Goal: Task Accomplishment & Management: Complete application form

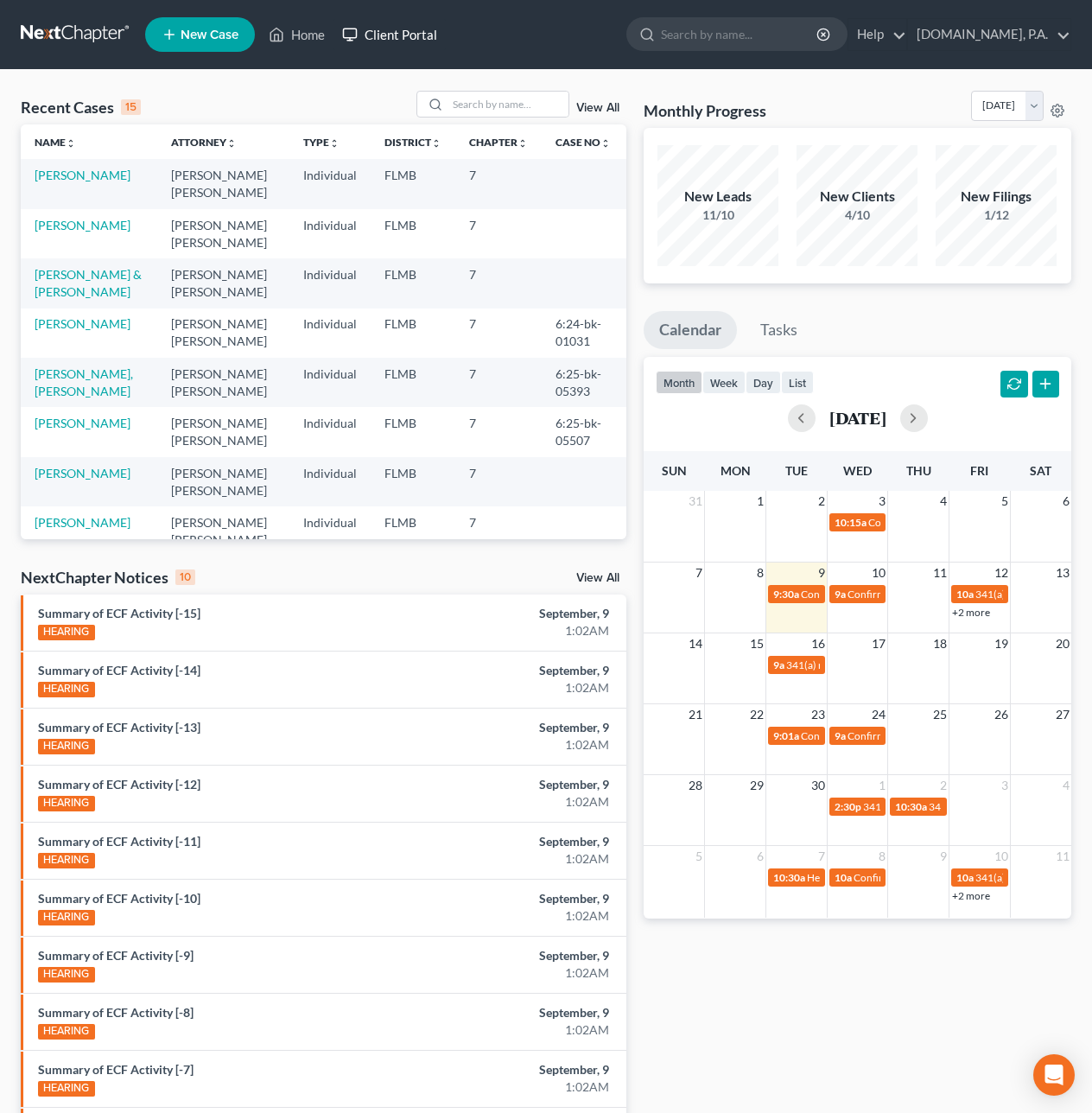
click at [414, 27] on link "Client Portal" at bounding box center [389, 34] width 112 height 31
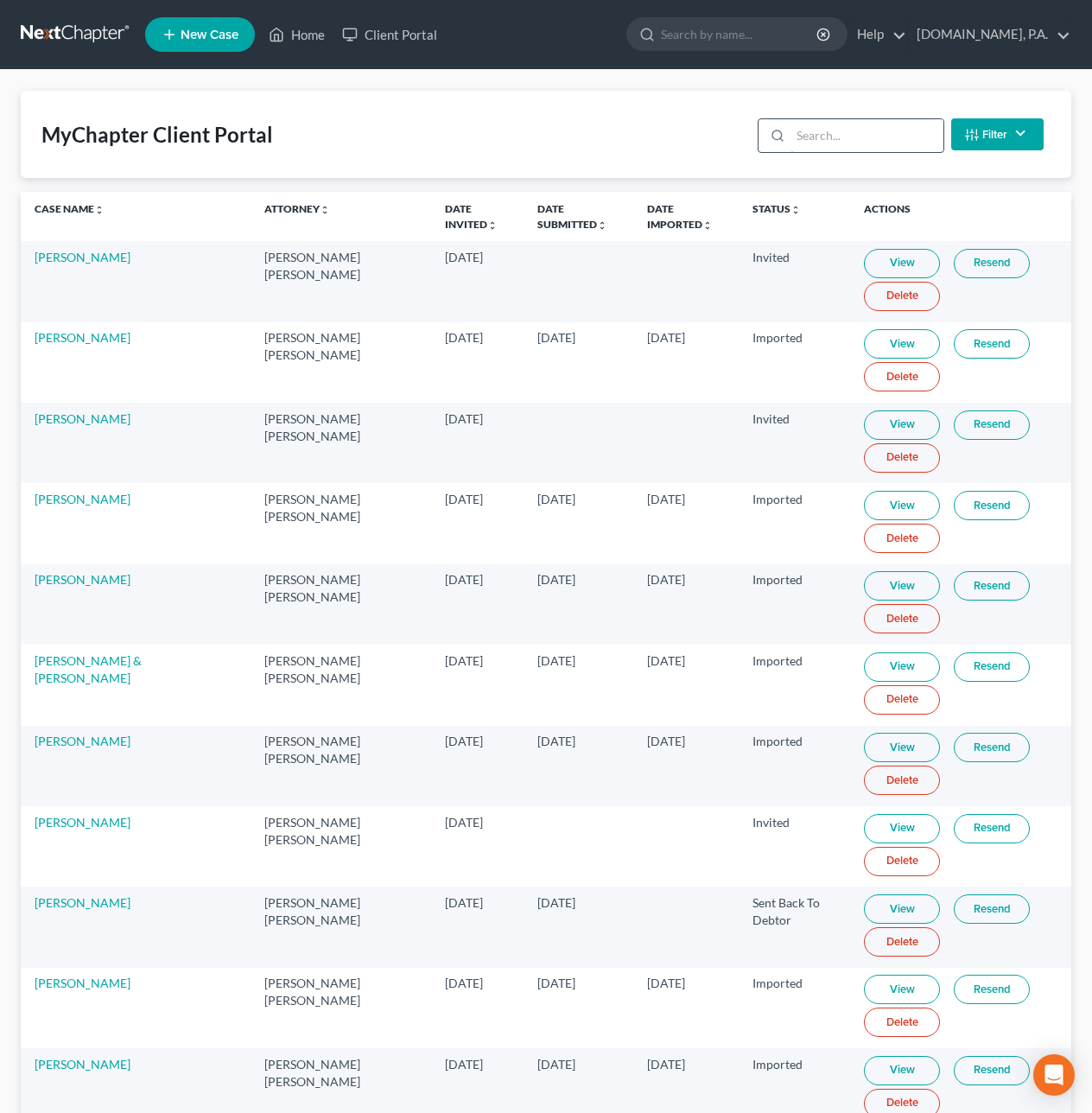
click at [829, 130] on input "search" at bounding box center [867, 136] width 153 height 33
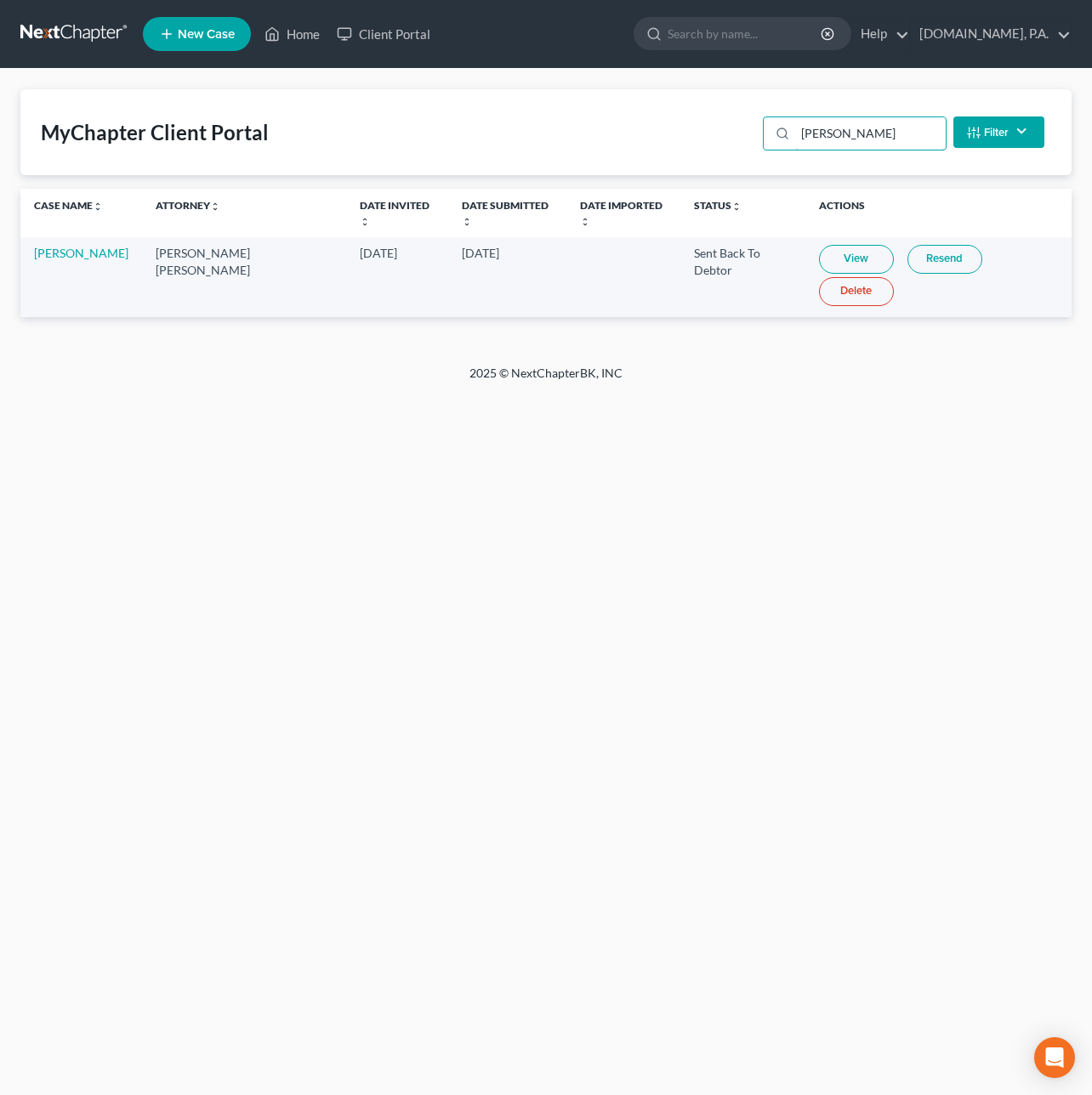
type input "Bohan"
click at [830, 245] on link "View" at bounding box center [856, 259] width 75 height 29
click at [908, 245] on link "Resend" at bounding box center [945, 259] width 75 height 29
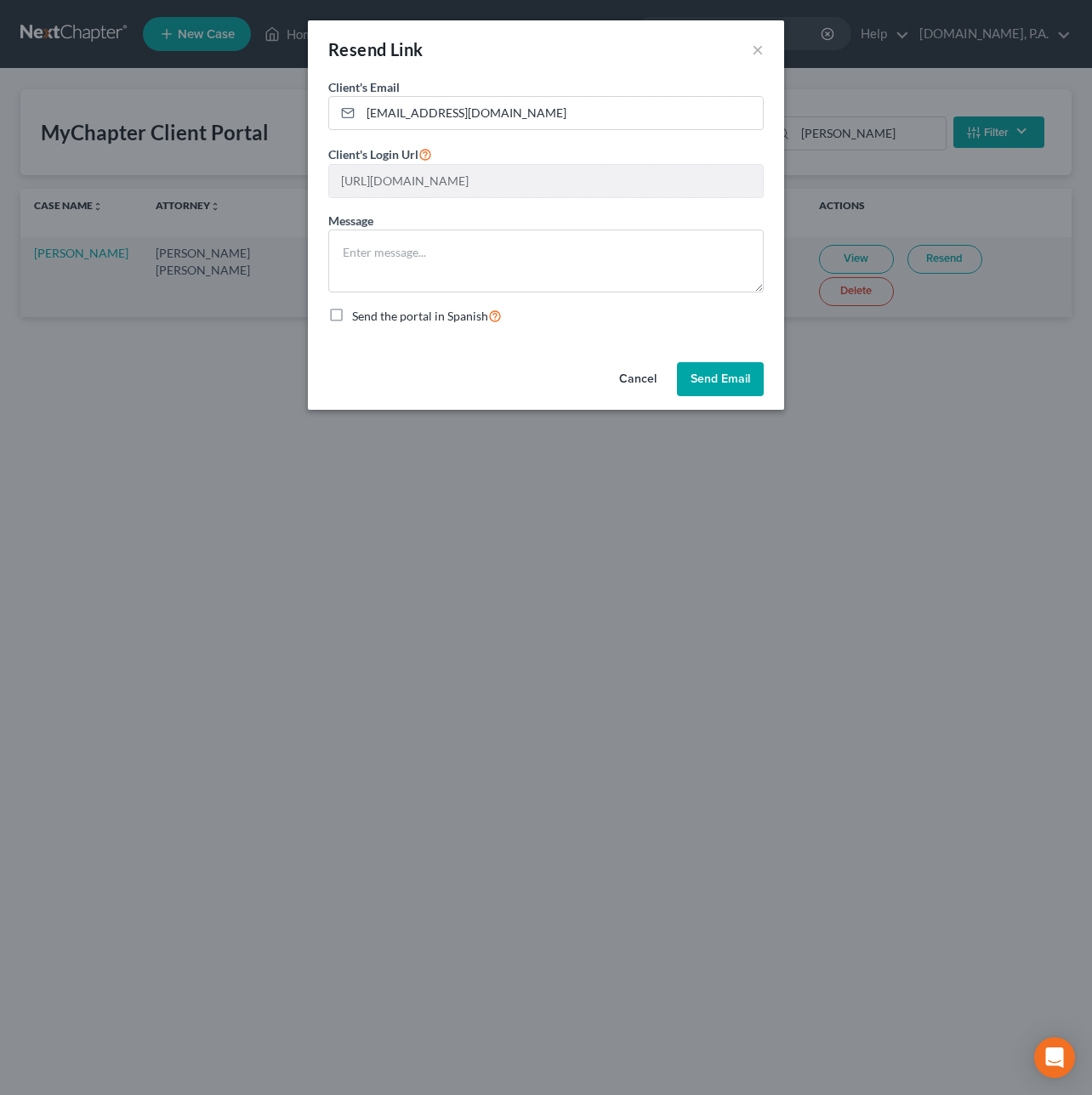
click at [642, 373] on button "Cancel" at bounding box center [638, 379] width 65 height 34
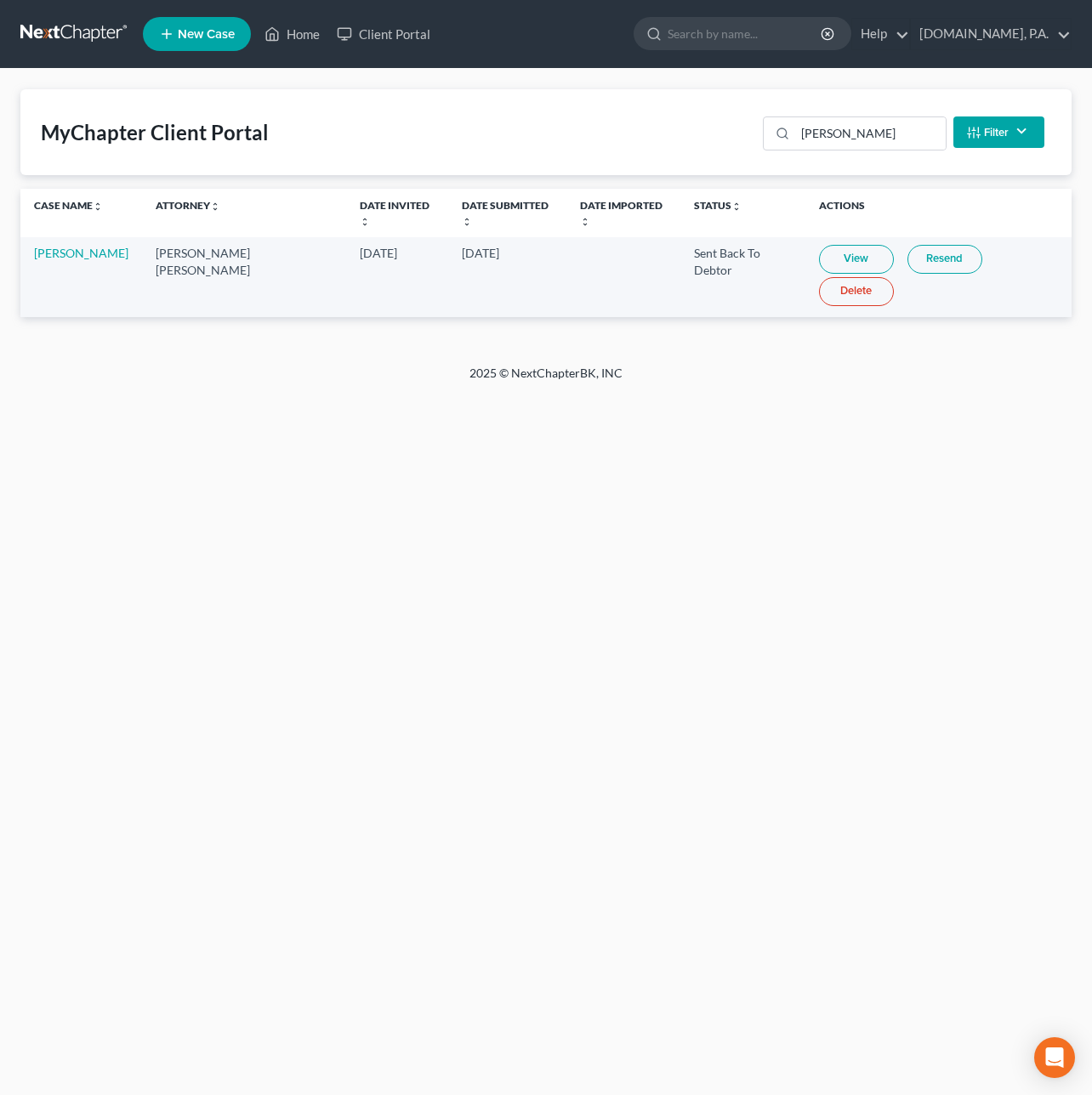
click at [77, 25] on link at bounding box center [74, 33] width 108 height 31
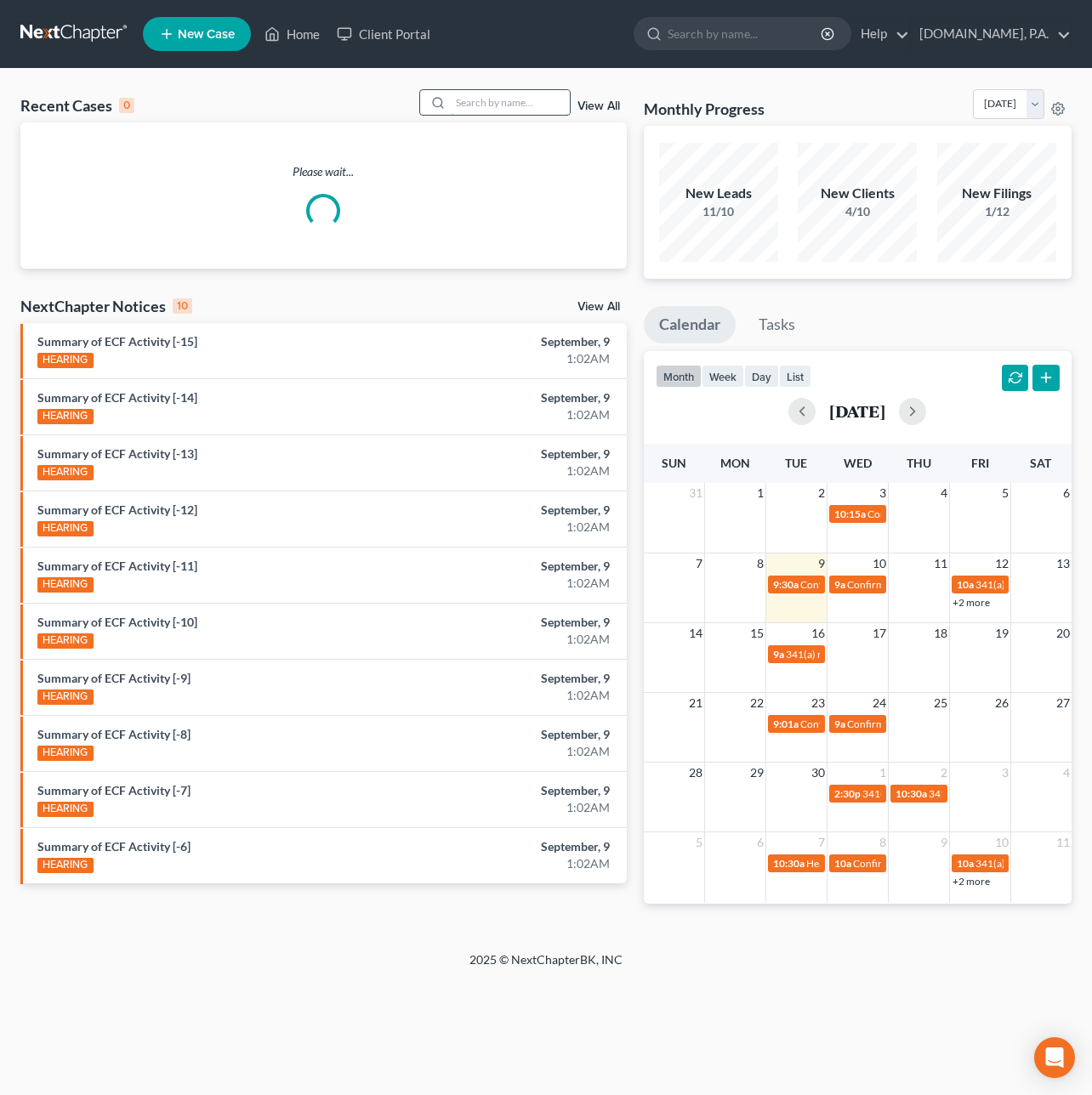
click at [488, 98] on input "search" at bounding box center [510, 102] width 119 height 25
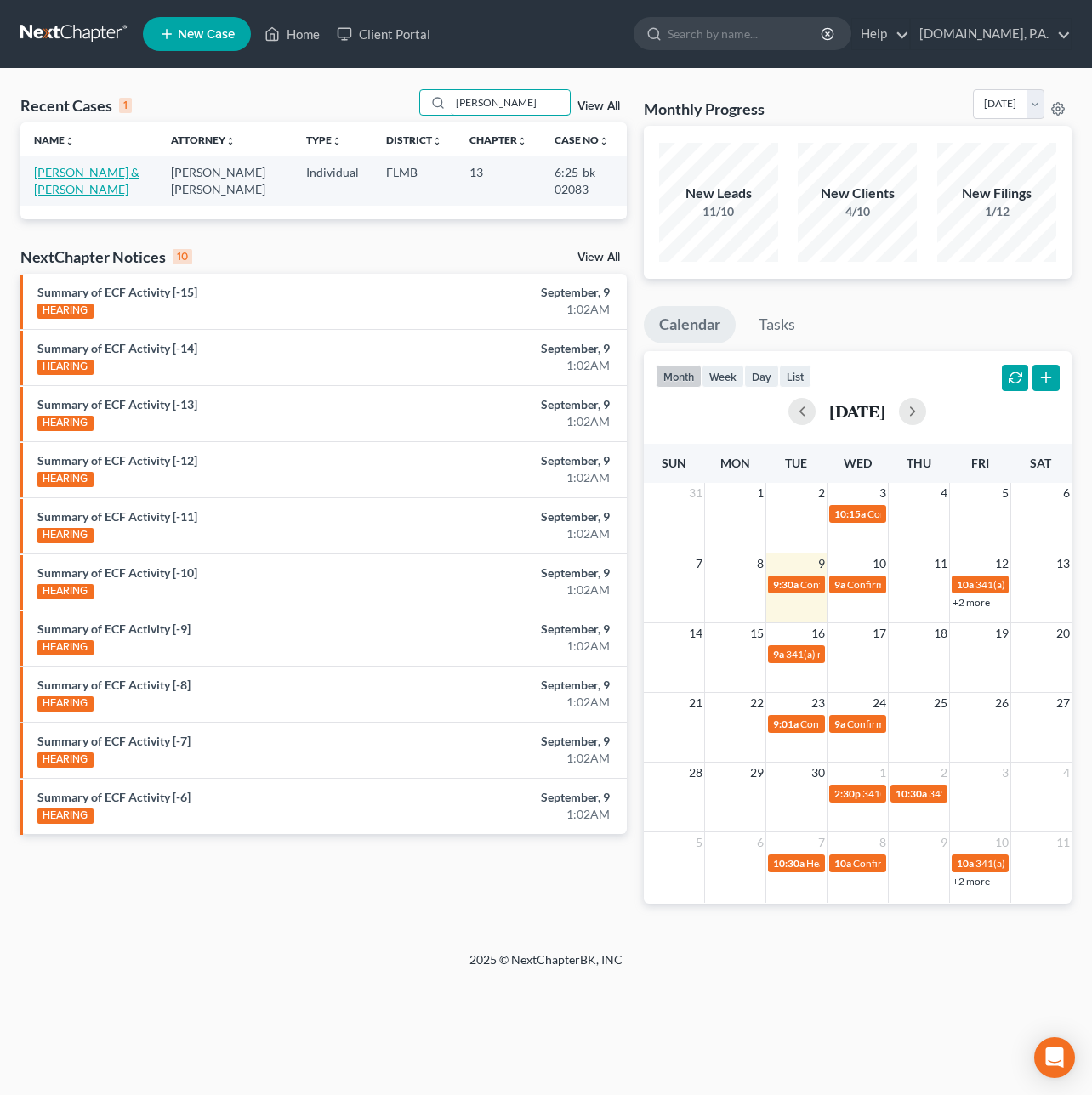
type input "[PERSON_NAME]"
click at [77, 172] on link "[PERSON_NAME] & [PERSON_NAME]" at bounding box center [87, 181] width 106 height 32
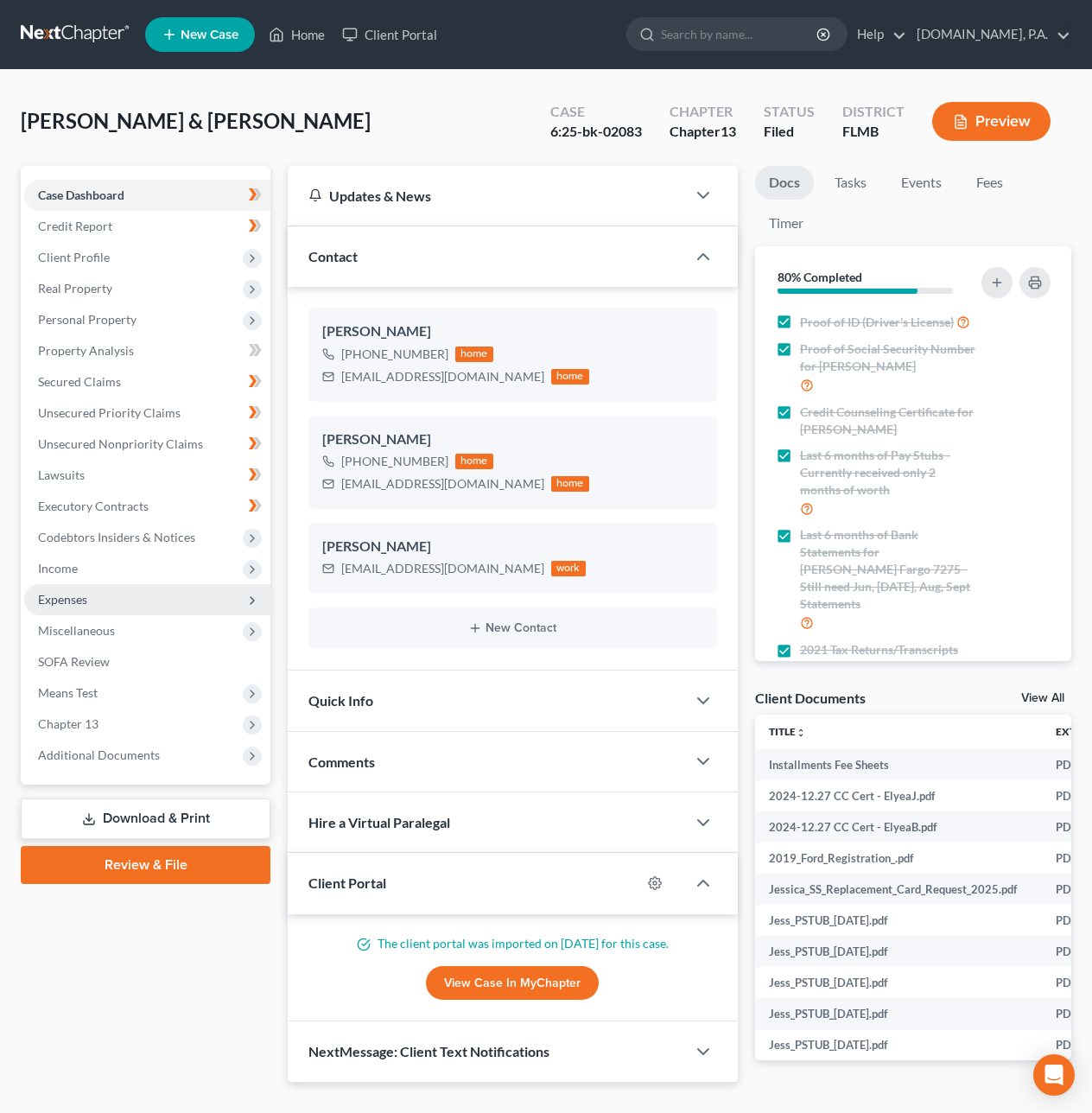
click at [70, 598] on span "Expenses" at bounding box center [62, 599] width 49 height 15
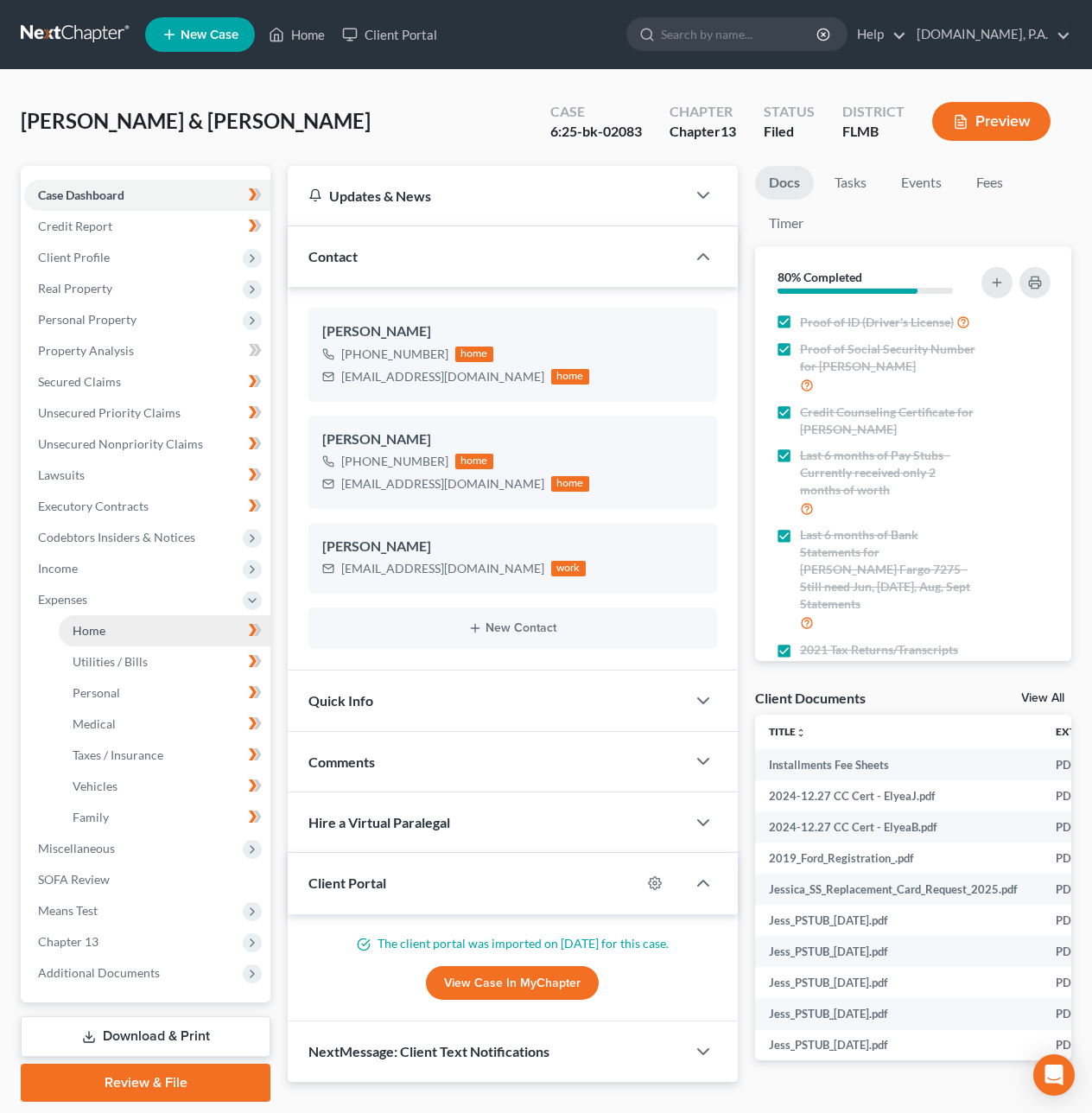
click at [84, 629] on span "Home" at bounding box center [89, 630] width 33 height 15
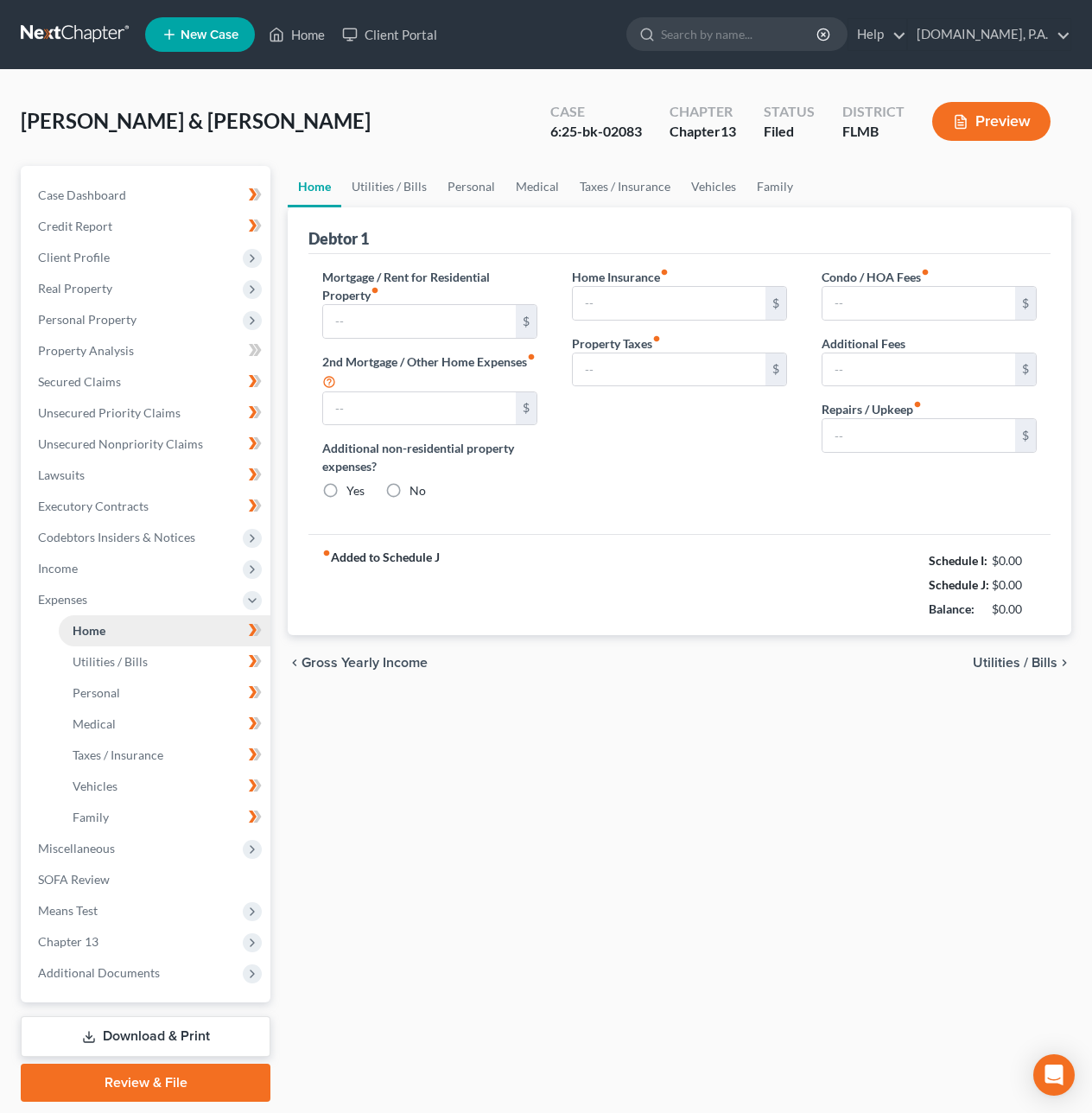
type input "2,186.00"
type input "424.00"
radio input "true"
type input "388.00"
type input "320.00"
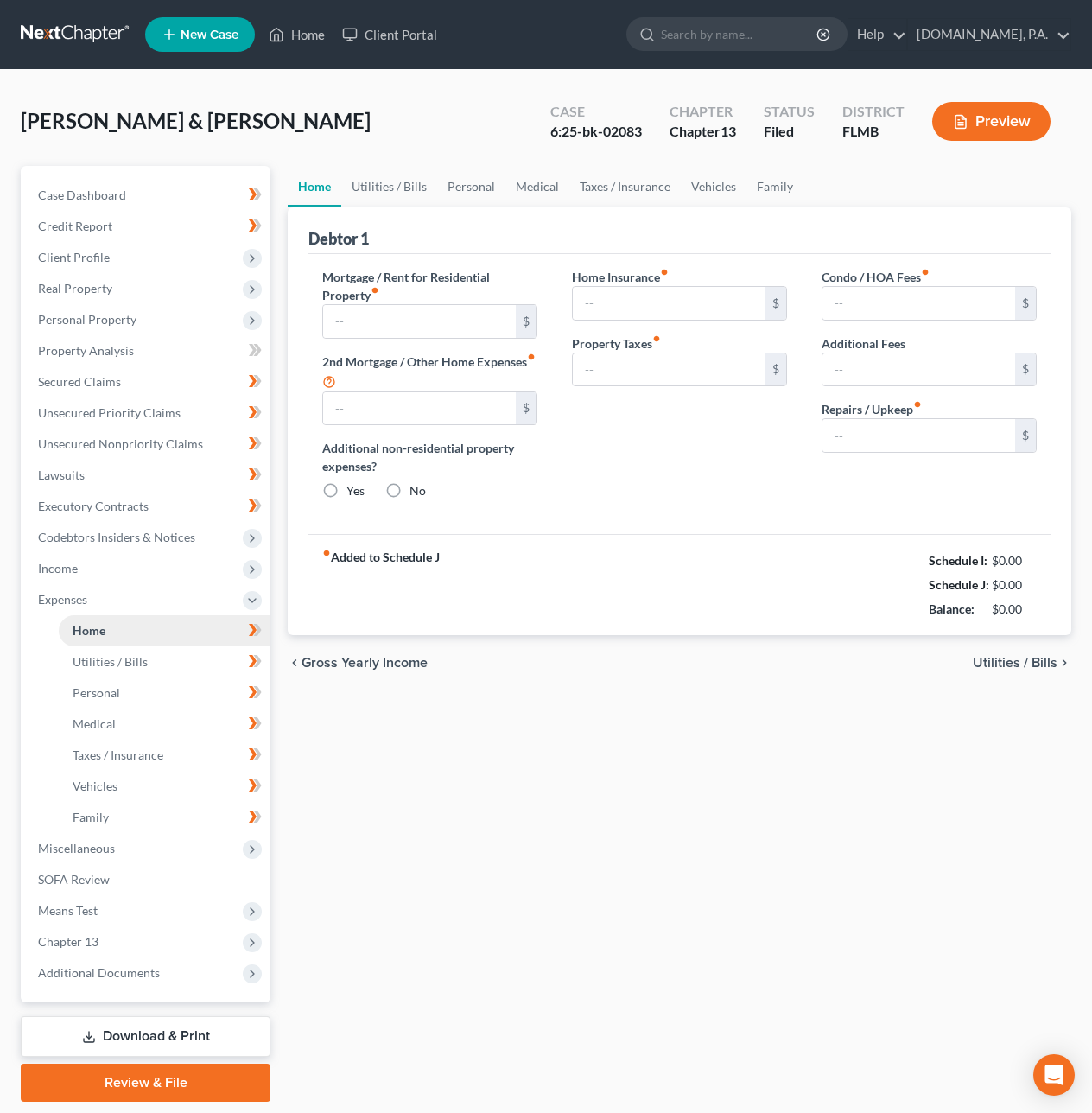
type input "60.00"
type input "176.00"
type input "320.00"
click at [127, 811] on link "Family" at bounding box center [164, 817] width 212 height 31
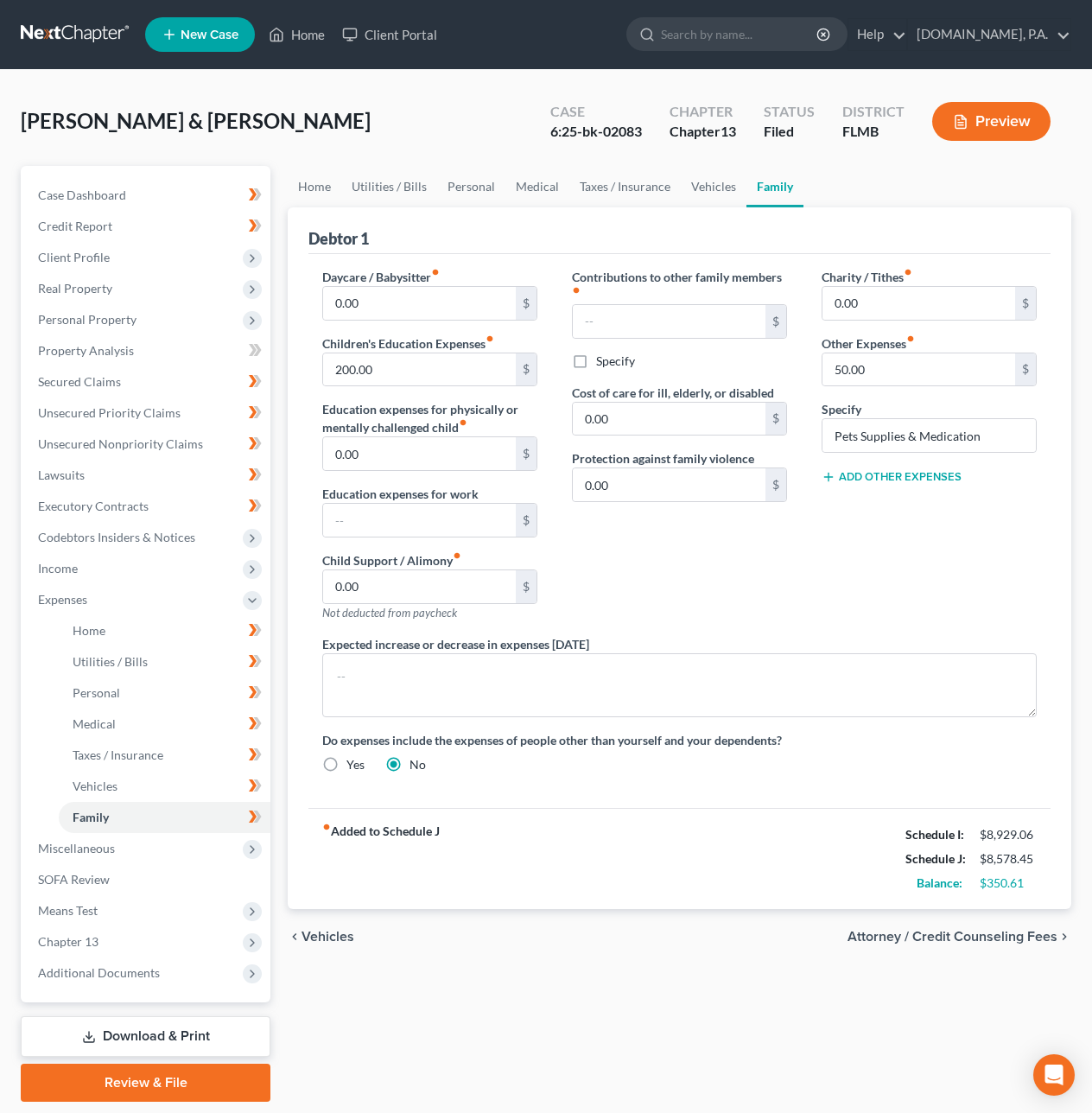
click at [334, 939] on span "Vehicles" at bounding box center [328, 937] width 53 height 14
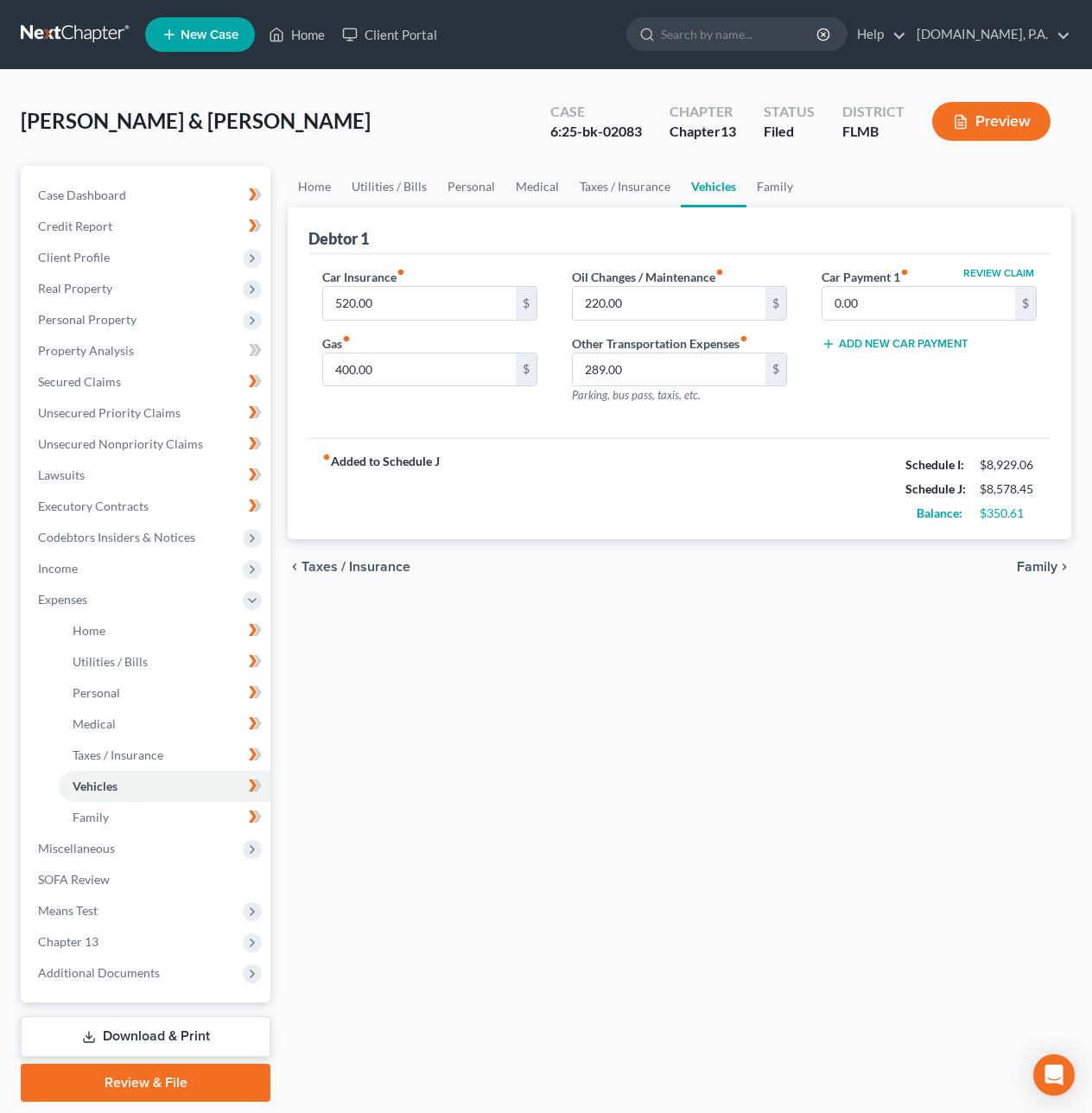
click at [370, 566] on span "Taxes / Insurance" at bounding box center [356, 566] width 109 height 14
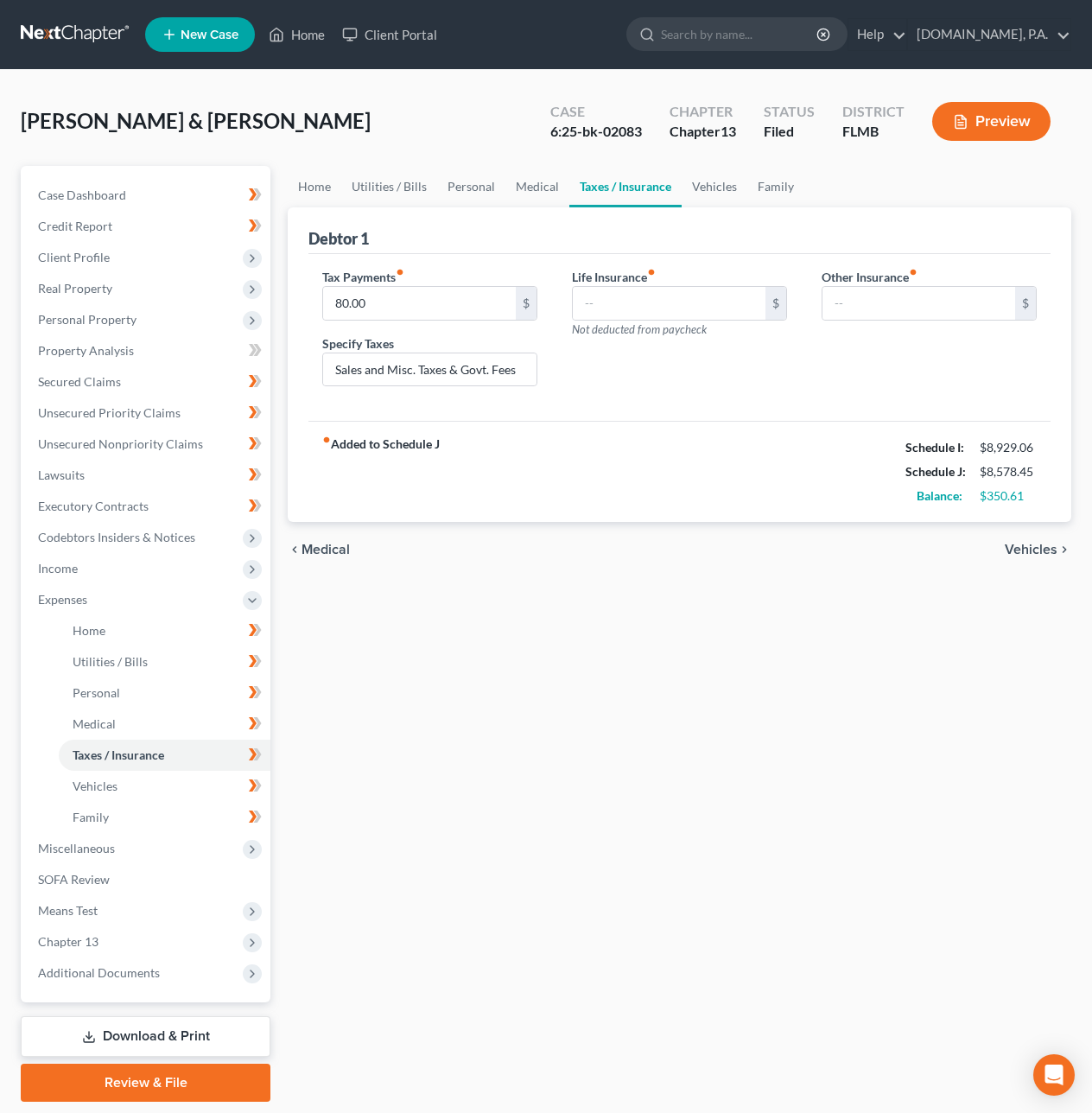
click at [328, 553] on span "Medical" at bounding box center [325, 549] width 48 height 14
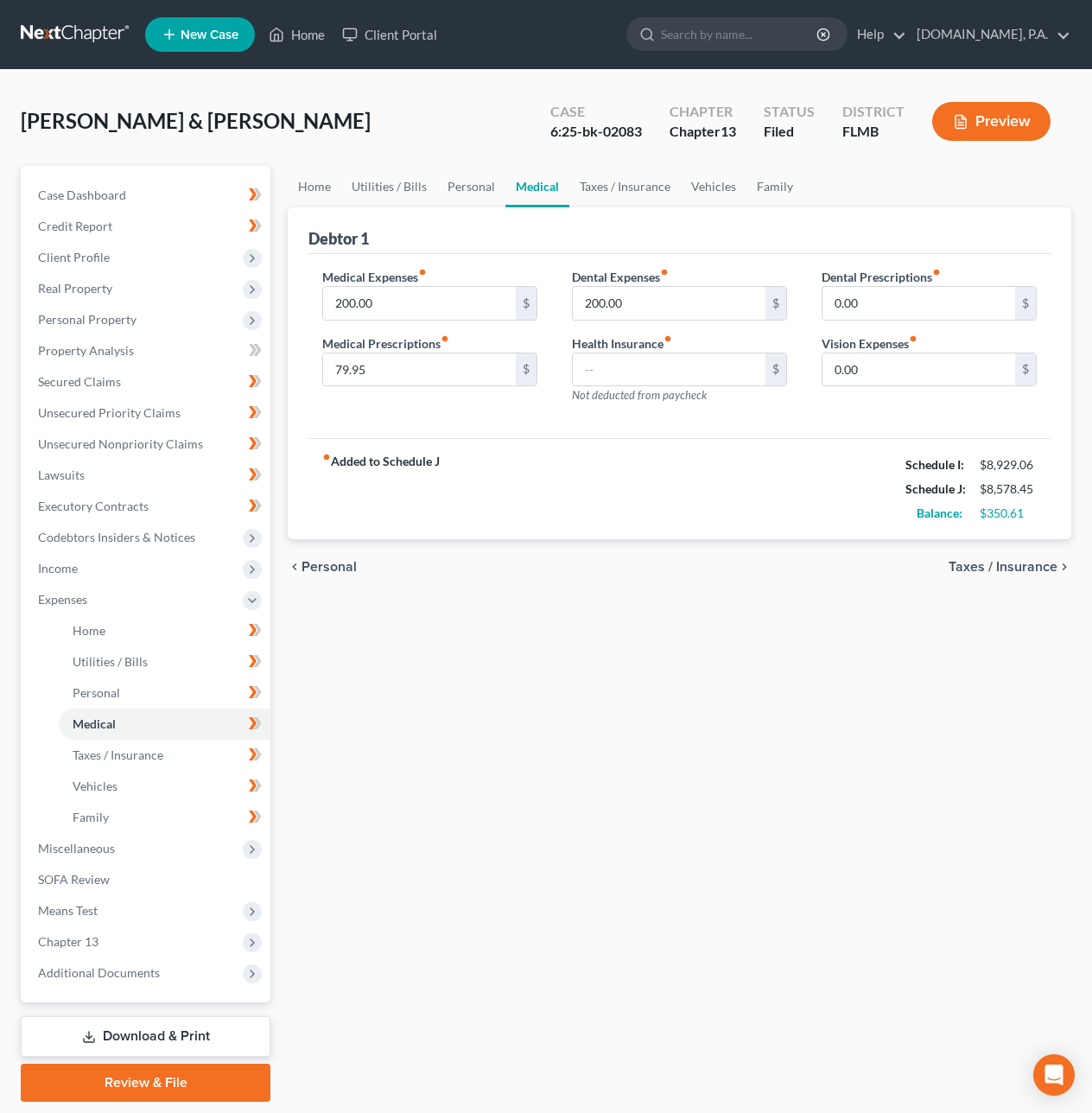
click at [334, 569] on span "Personal" at bounding box center [329, 566] width 56 height 14
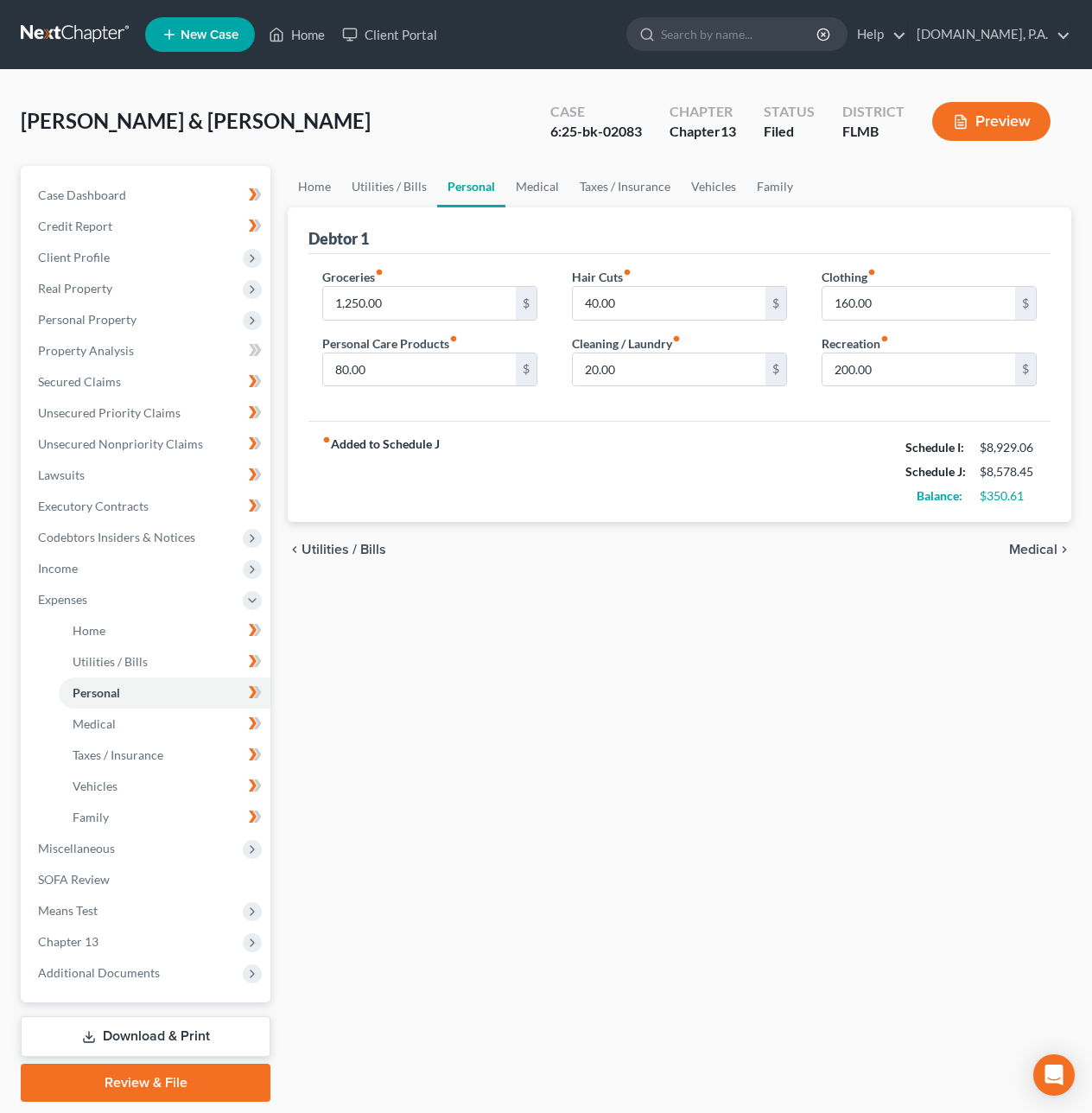
click at [344, 550] on span "Utilities / Bills" at bounding box center [344, 549] width 85 height 14
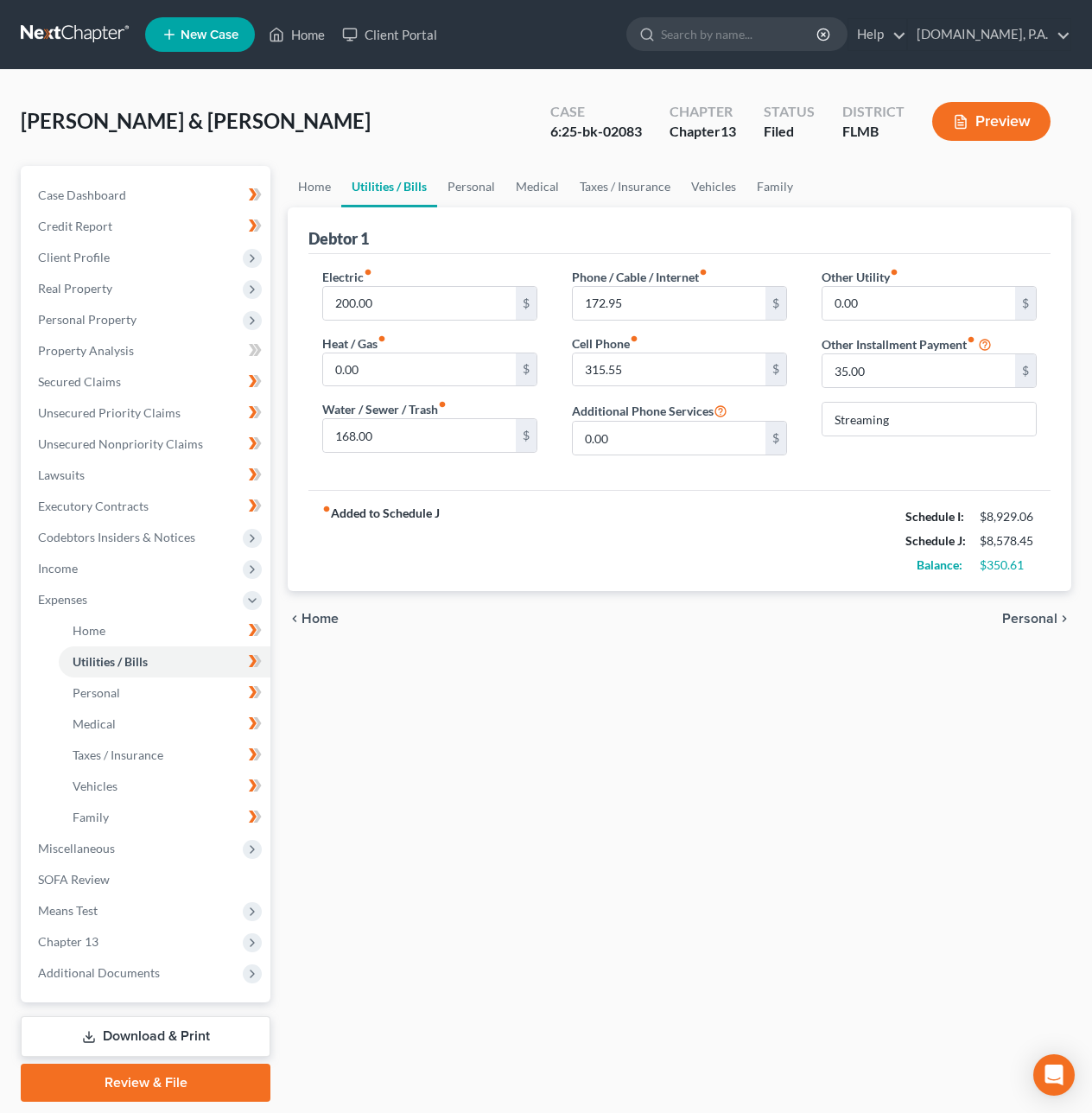
click at [329, 622] on span "Home" at bounding box center [319, 618] width 37 height 14
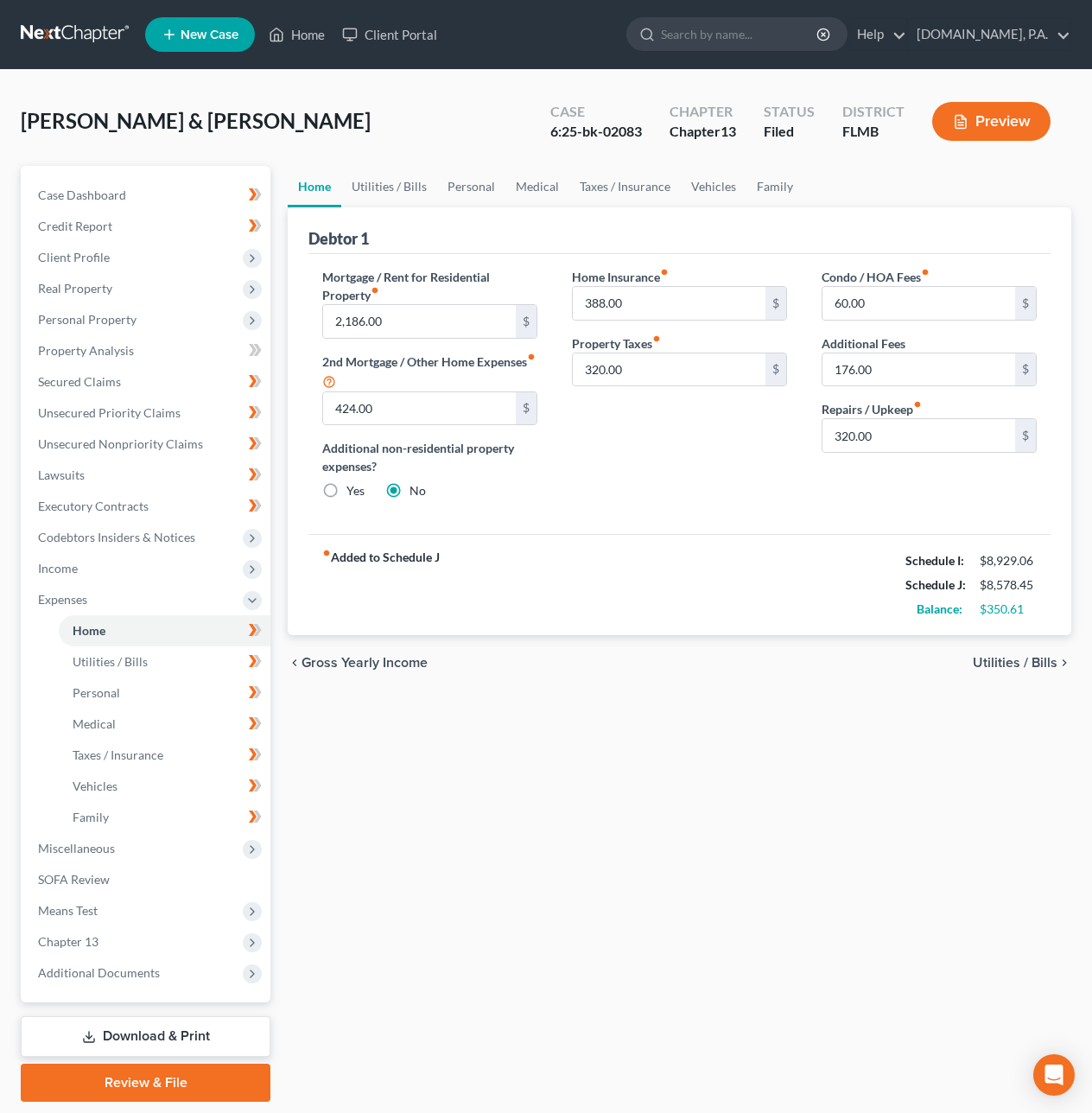
click at [1006, 663] on span "Utilities / Bills" at bounding box center [1016, 663] width 85 height 14
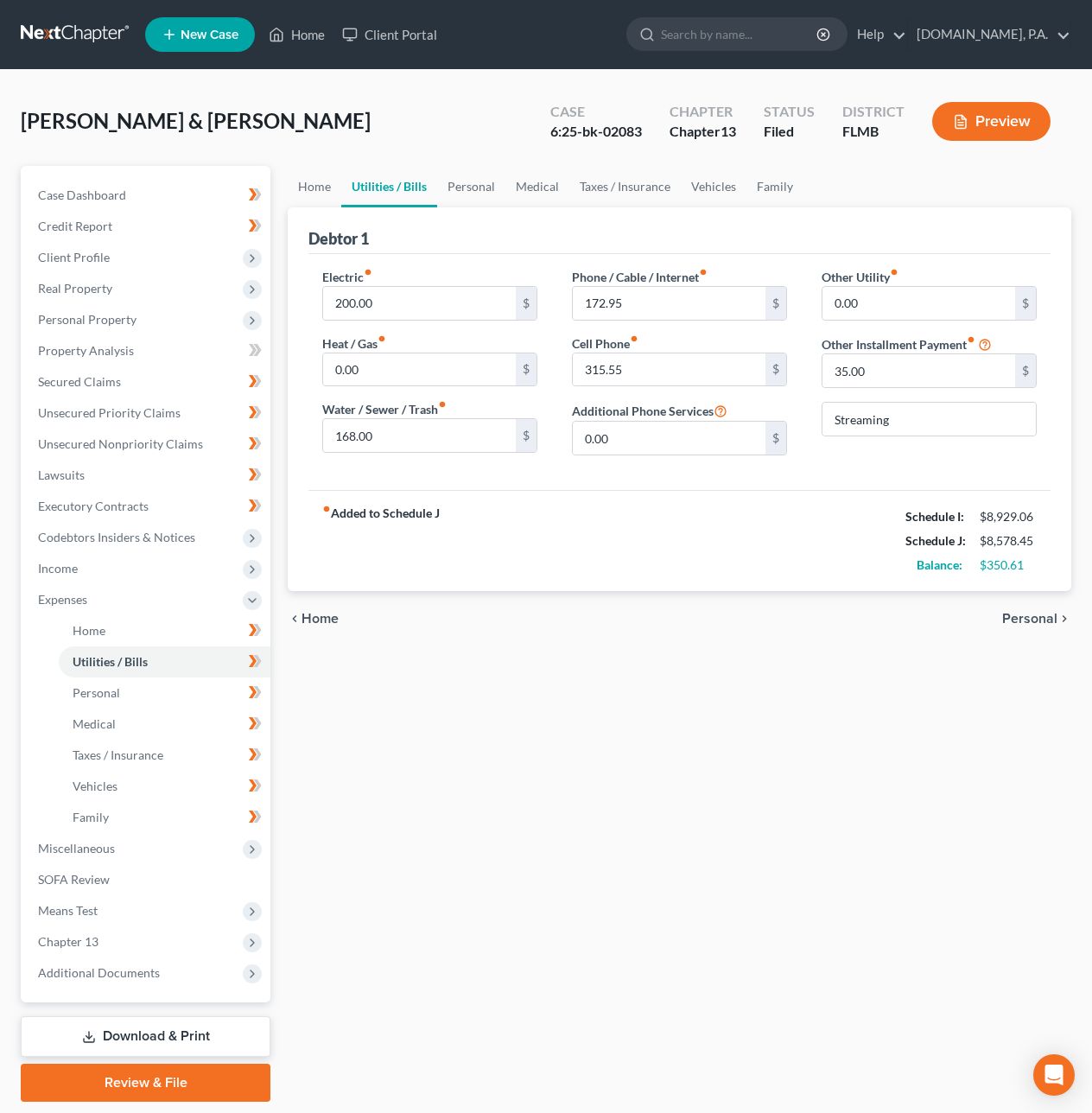
click at [1019, 620] on span "Personal" at bounding box center [1030, 618] width 56 height 14
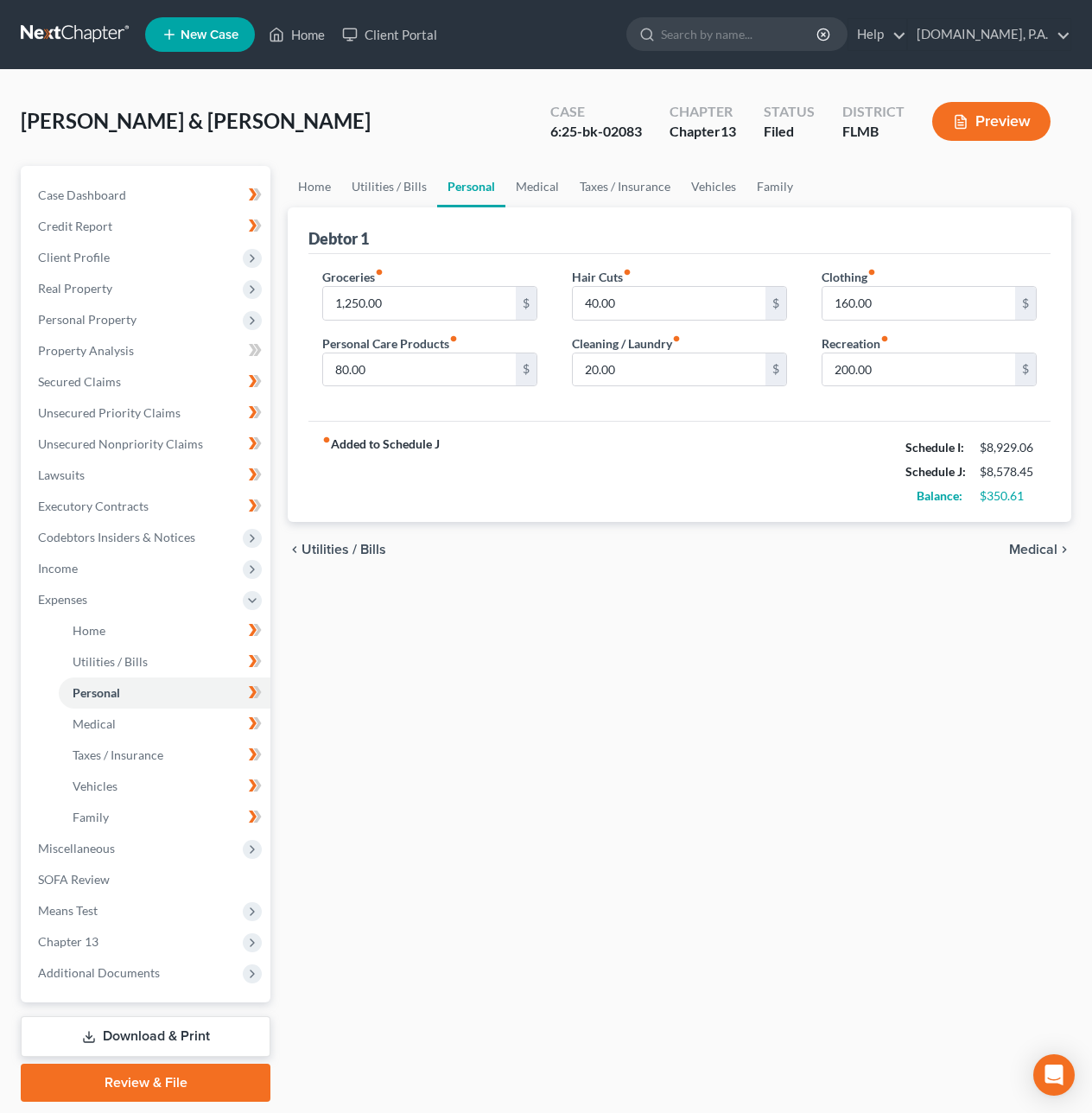
click at [1035, 548] on span "Medical" at bounding box center [1033, 549] width 48 height 14
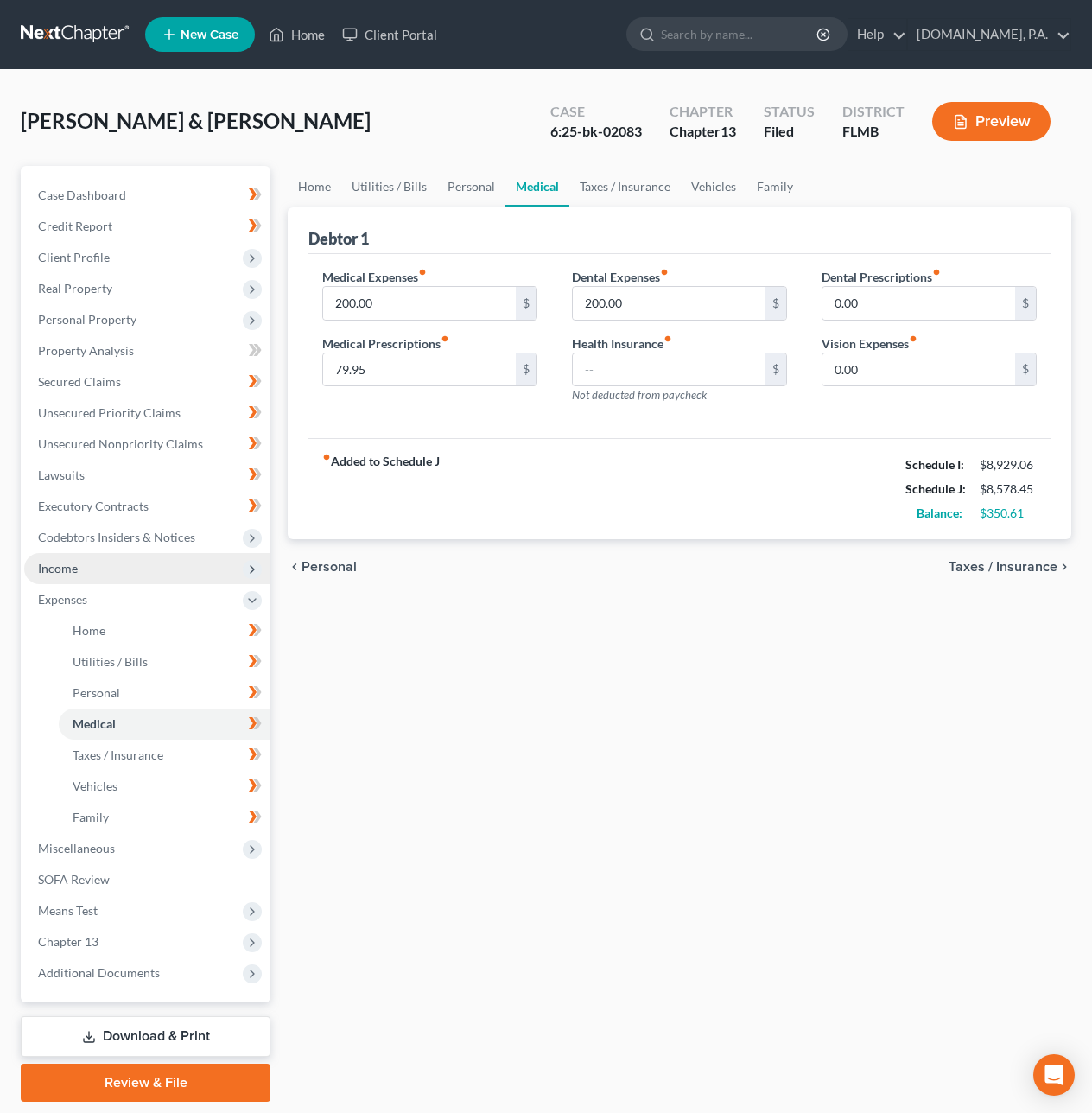
click at [130, 563] on span "Income" at bounding box center [147, 568] width 246 height 31
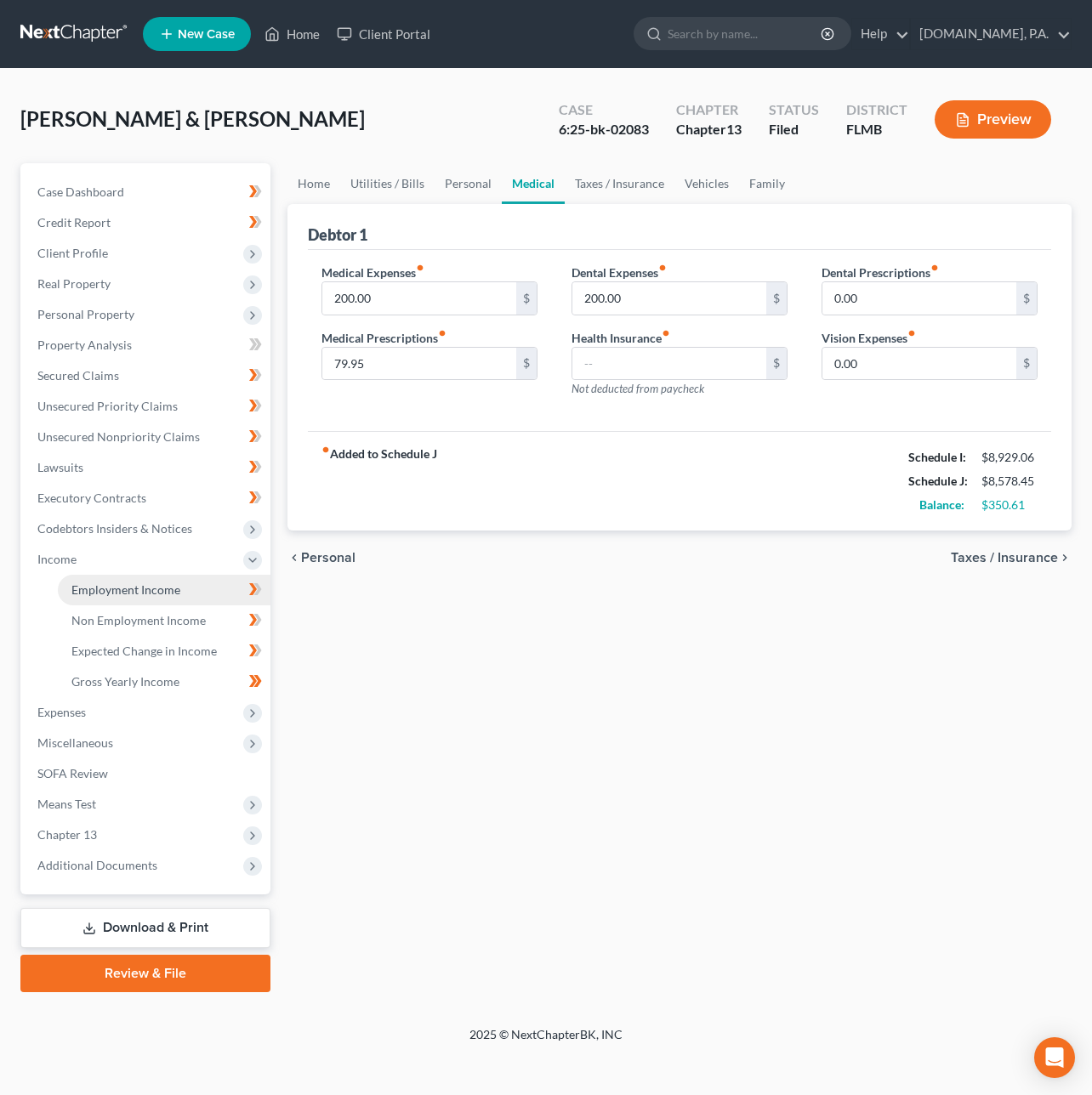
click at [128, 591] on span "Employment Income" at bounding box center [125, 590] width 108 height 15
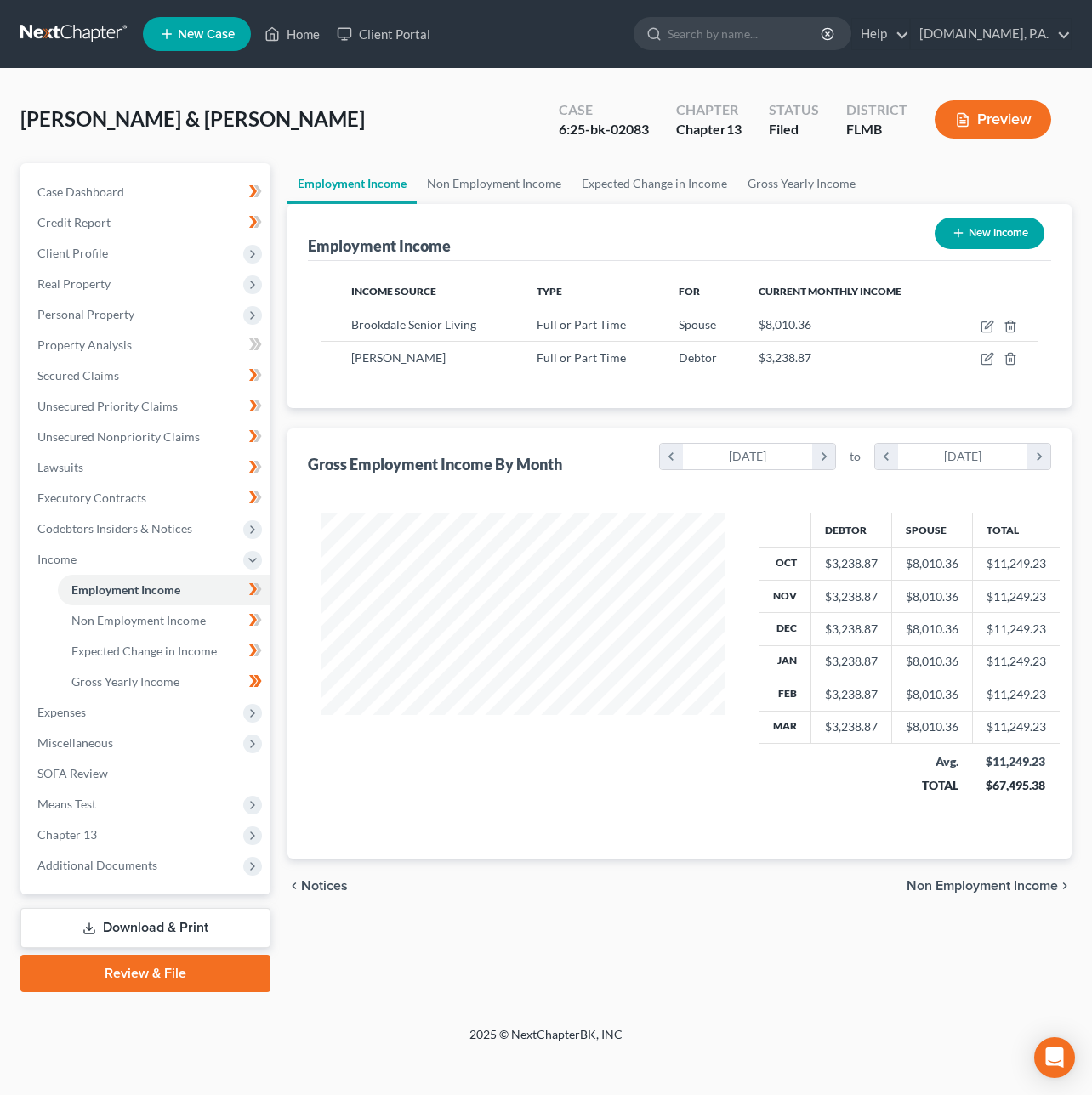
scroll to position [307, 437]
click at [989, 323] on icon "button" at bounding box center [988, 325] width 7 height 7
select select "0"
select select "9"
select select "0"
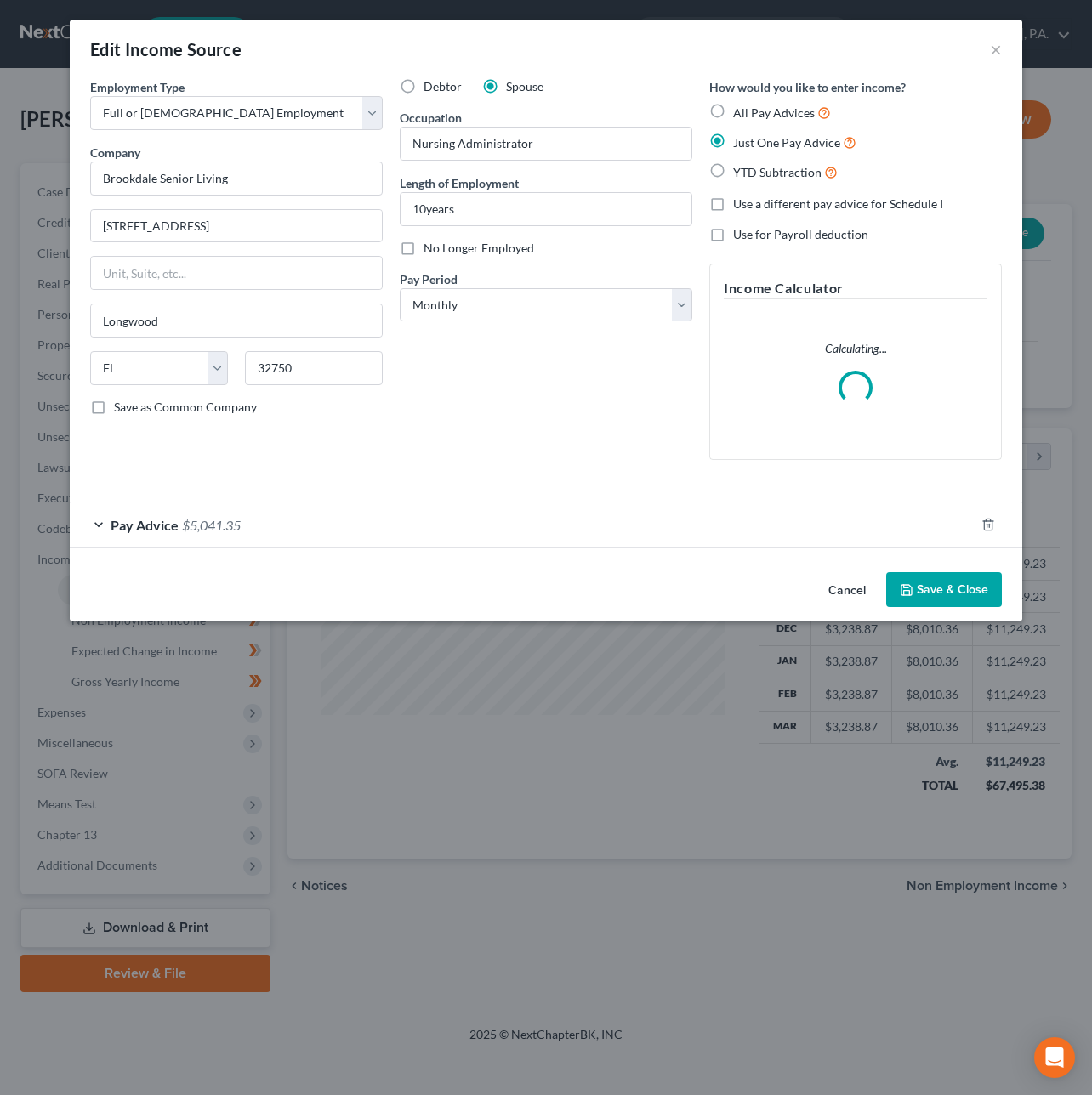
click at [806, 530] on div "Pay Advice $5,041.35" at bounding box center [522, 525] width 905 height 45
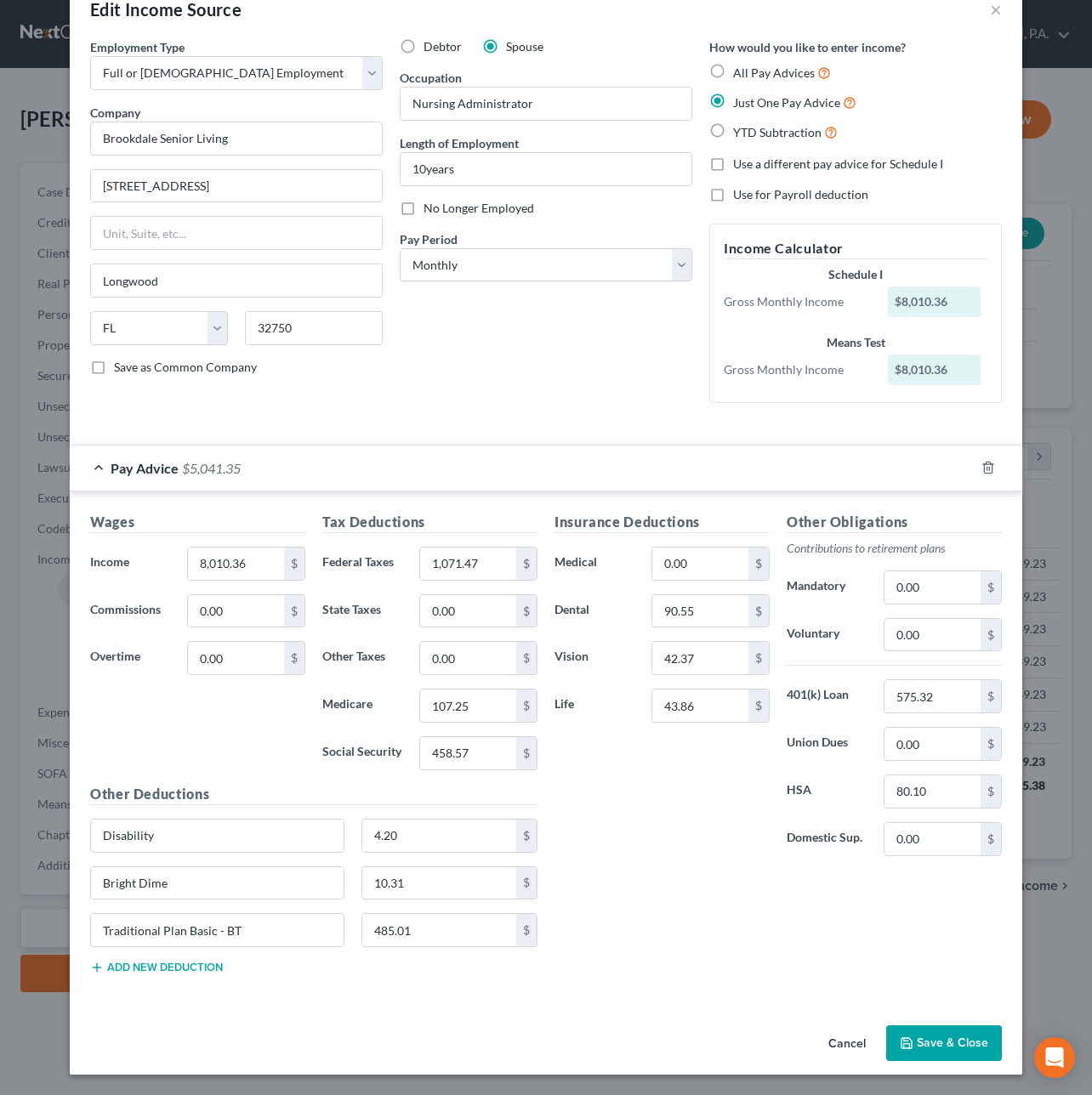
scroll to position [46, 0]
click at [917, 1031] on button "Save & Close" at bounding box center [944, 1043] width 116 height 36
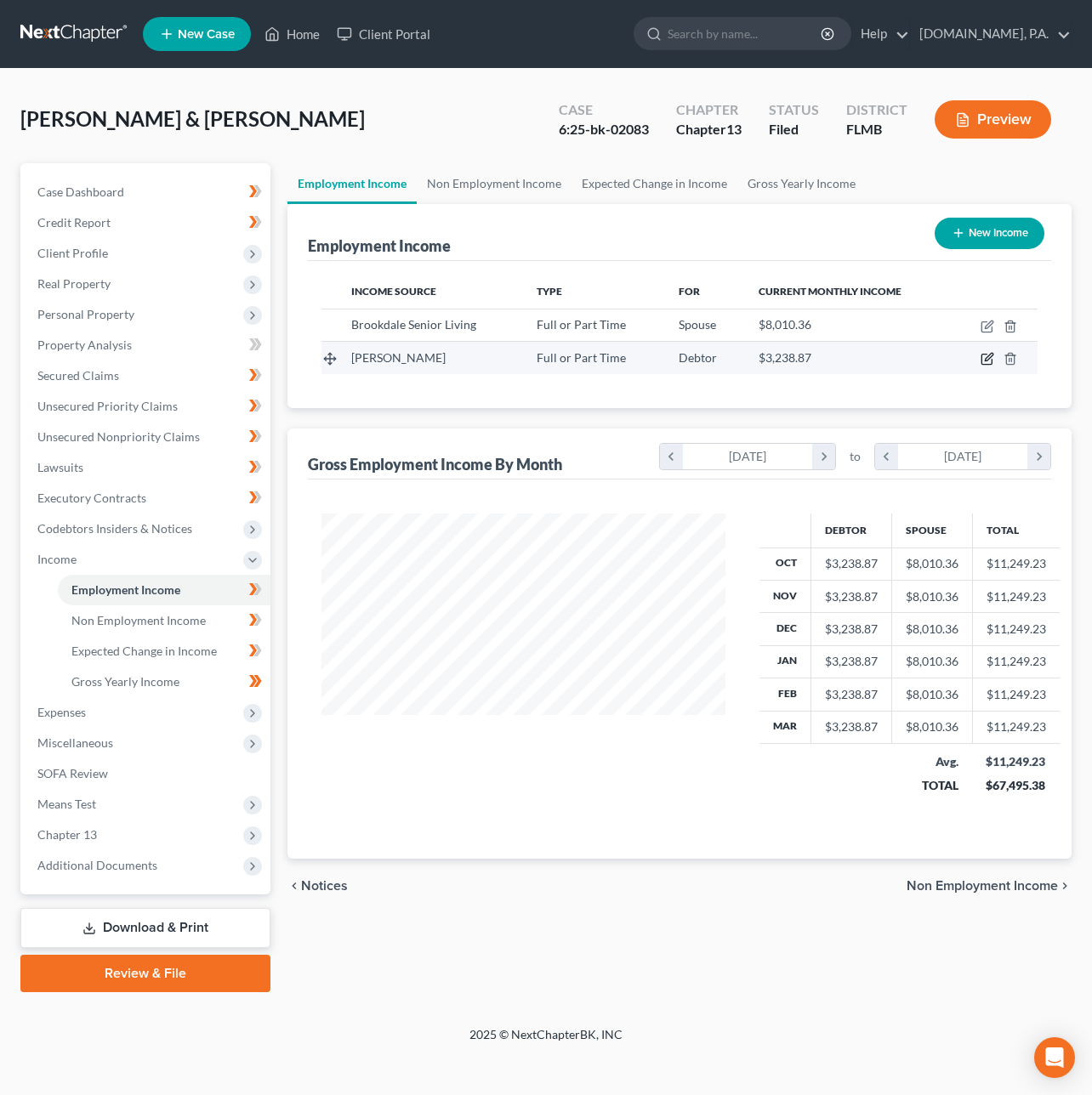
click at [984, 354] on icon "button" at bounding box center [986, 359] width 14 height 14
select select "0"
select select "23"
select select "0"
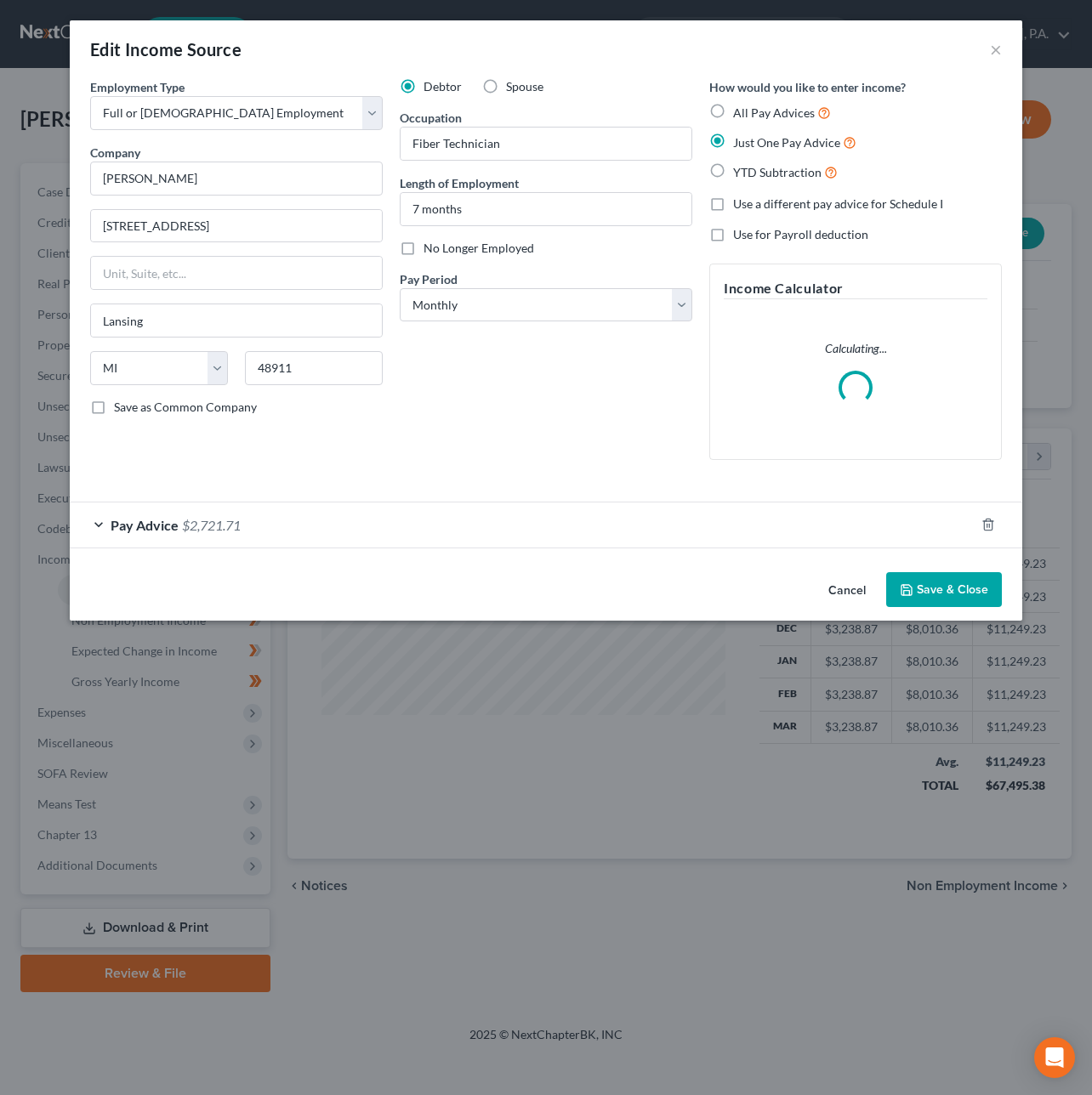
click at [826, 530] on div "Pay Advice $2,721.71" at bounding box center [522, 525] width 905 height 45
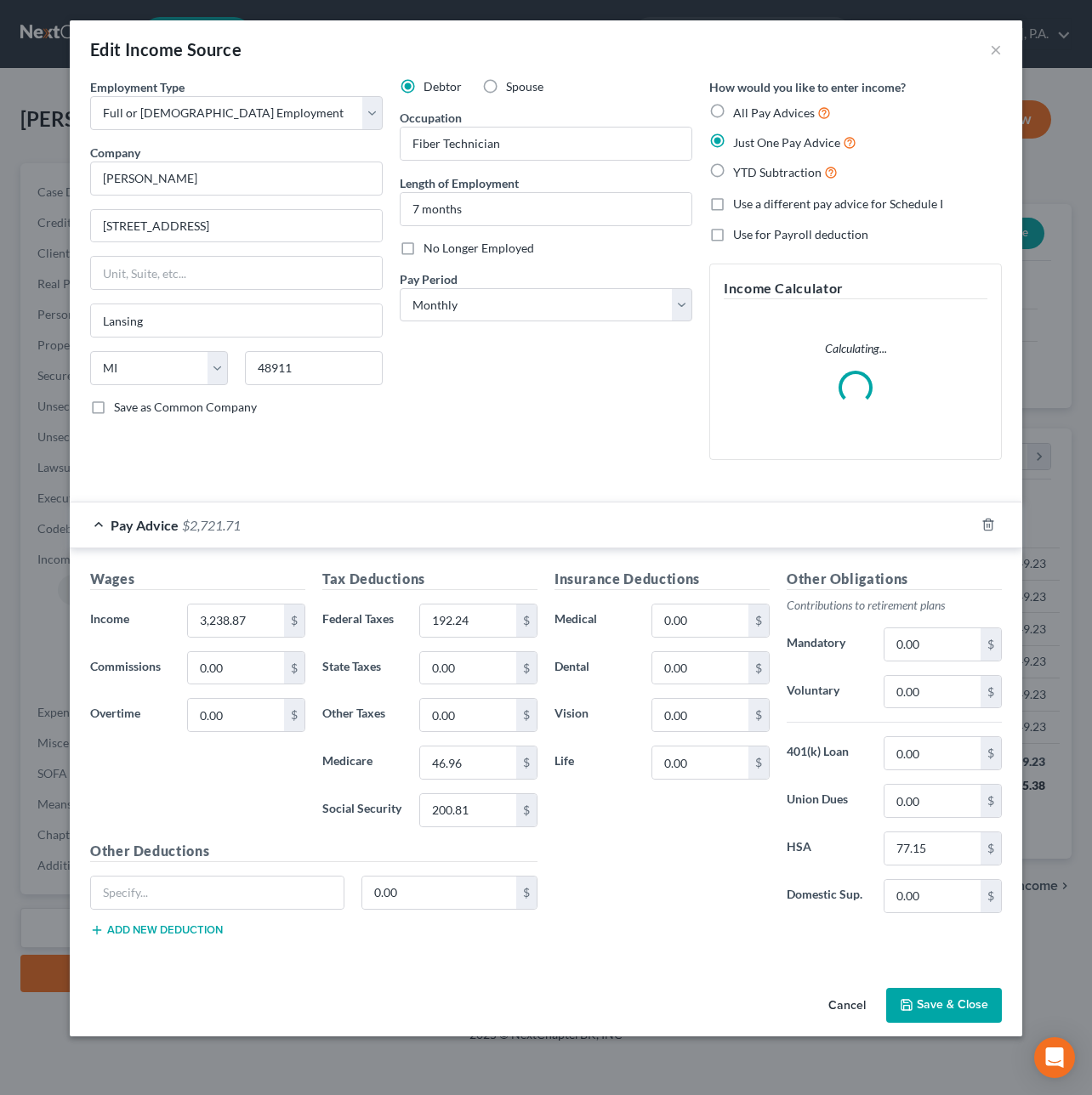
click at [916, 1018] on button "Save & Close" at bounding box center [944, 1006] width 116 height 36
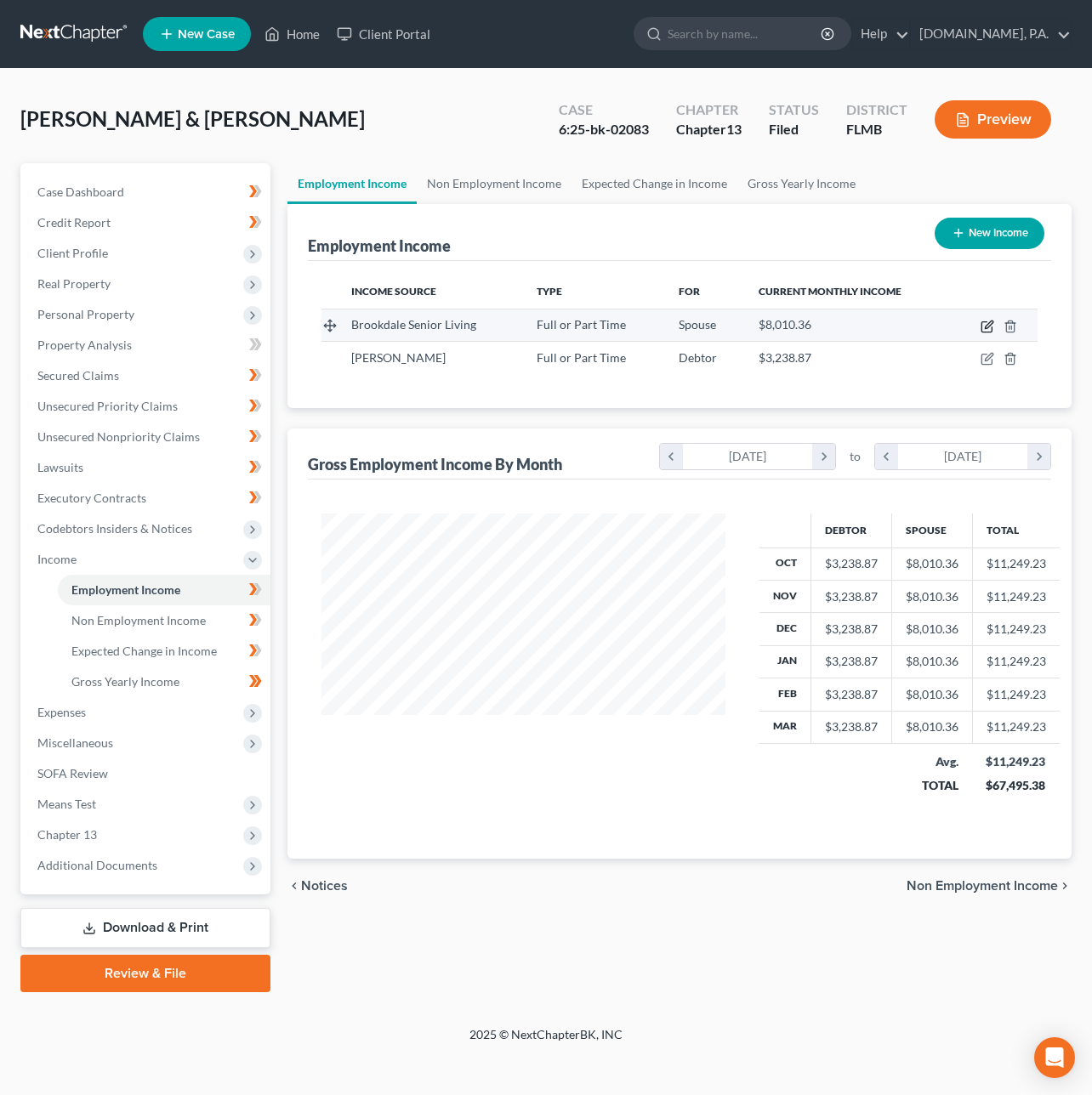
click at [987, 324] on icon "button" at bounding box center [986, 326] width 14 height 14
select select "0"
select select "9"
select select "0"
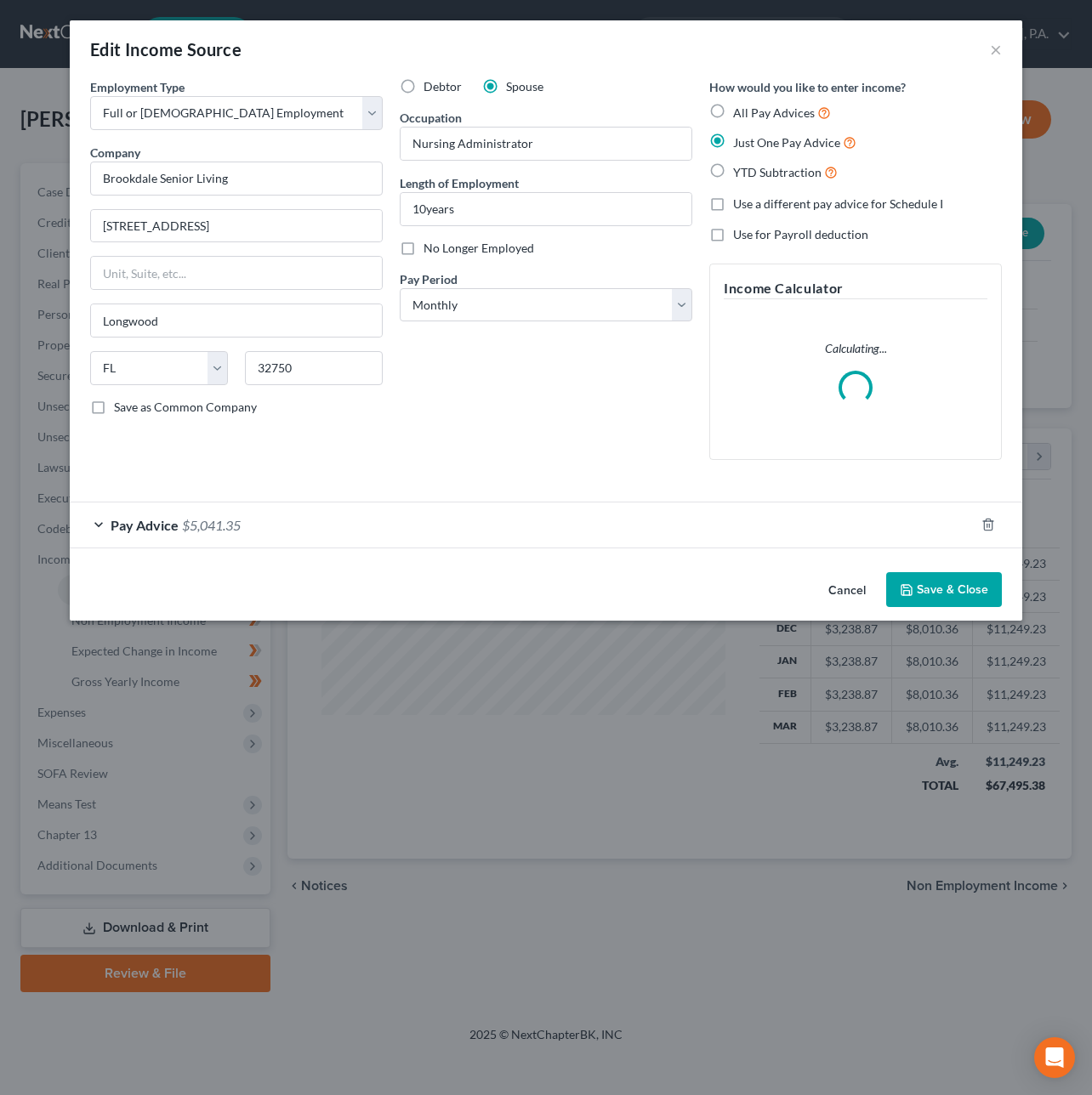
click at [593, 523] on div "Pay Advice $5,041.35" at bounding box center [522, 525] width 905 height 45
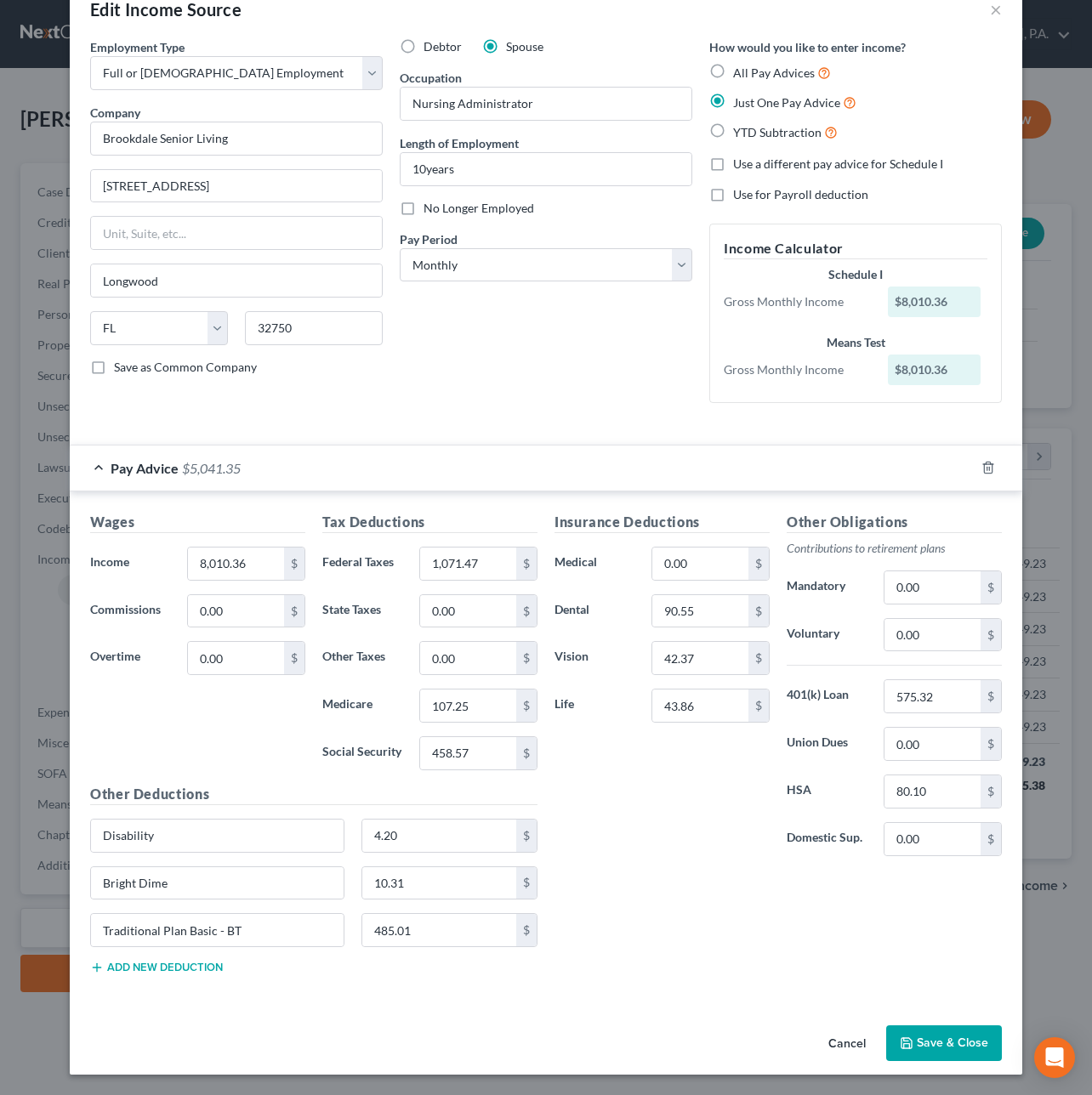
click at [828, 1047] on button "Cancel" at bounding box center [847, 1044] width 65 height 34
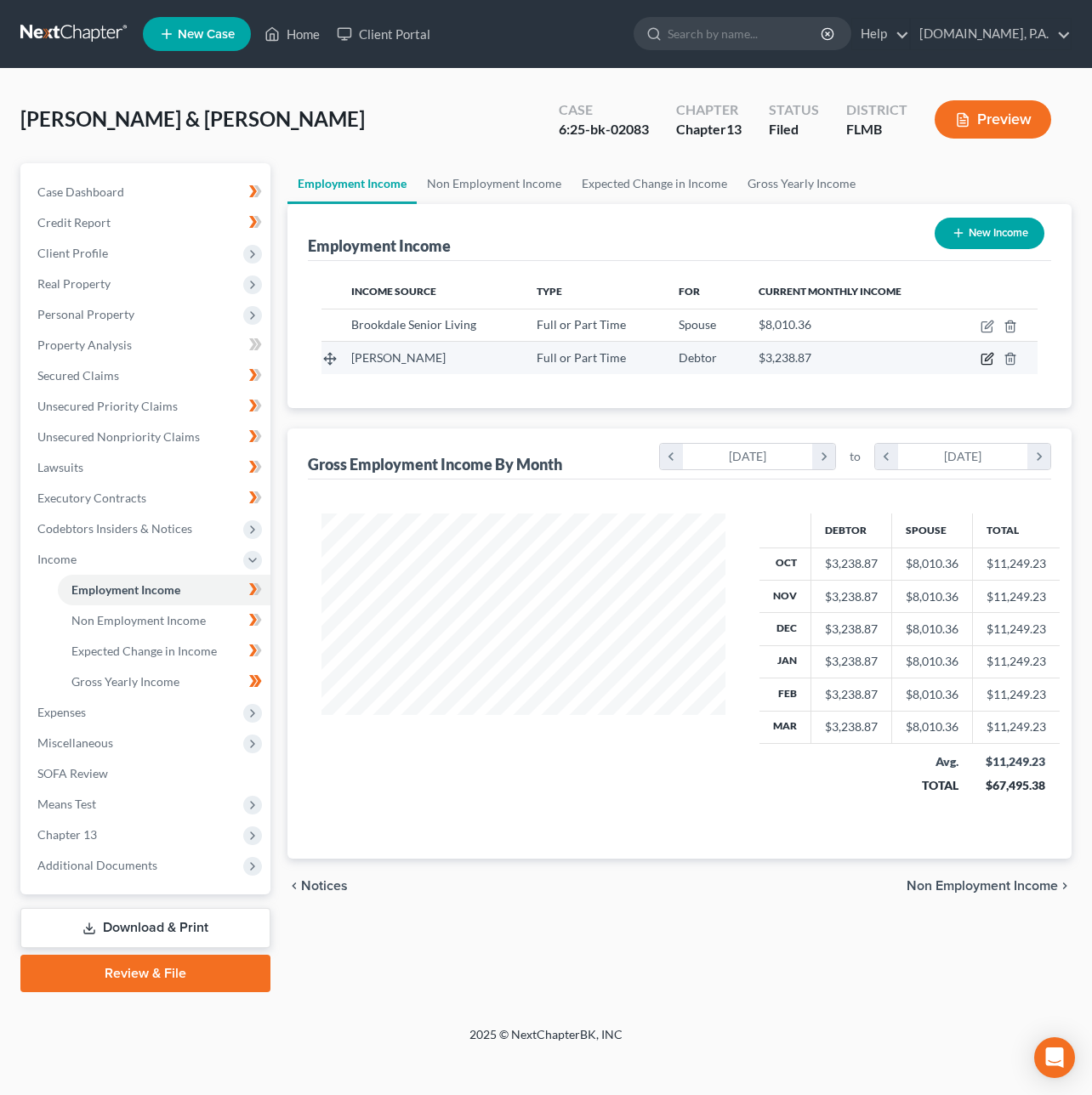
click at [988, 359] on icon "button" at bounding box center [988, 358] width 7 height 7
select select "0"
select select "23"
select select "0"
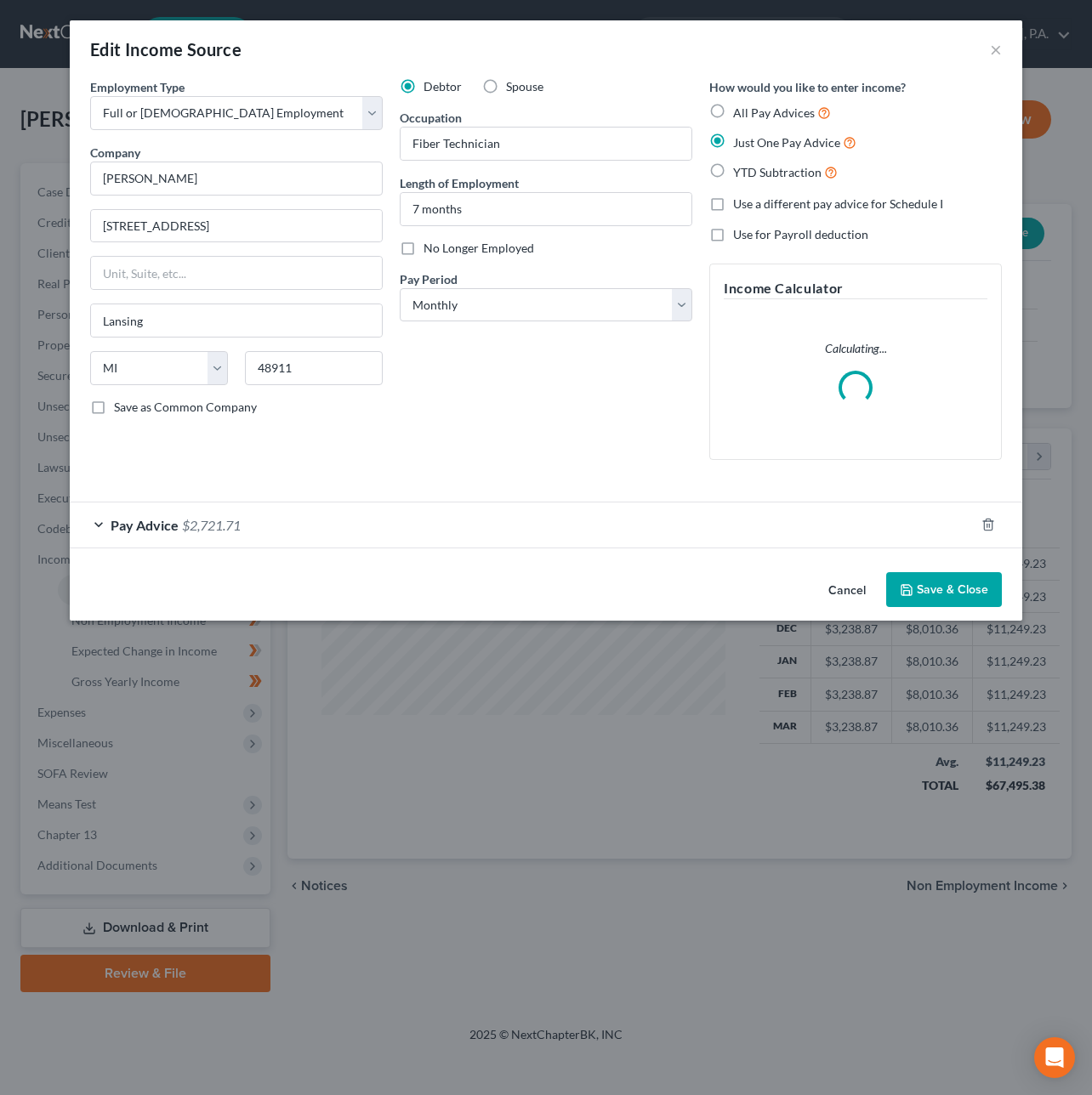
click at [796, 508] on div "Pay Advice $2,721.71" at bounding box center [522, 525] width 905 height 45
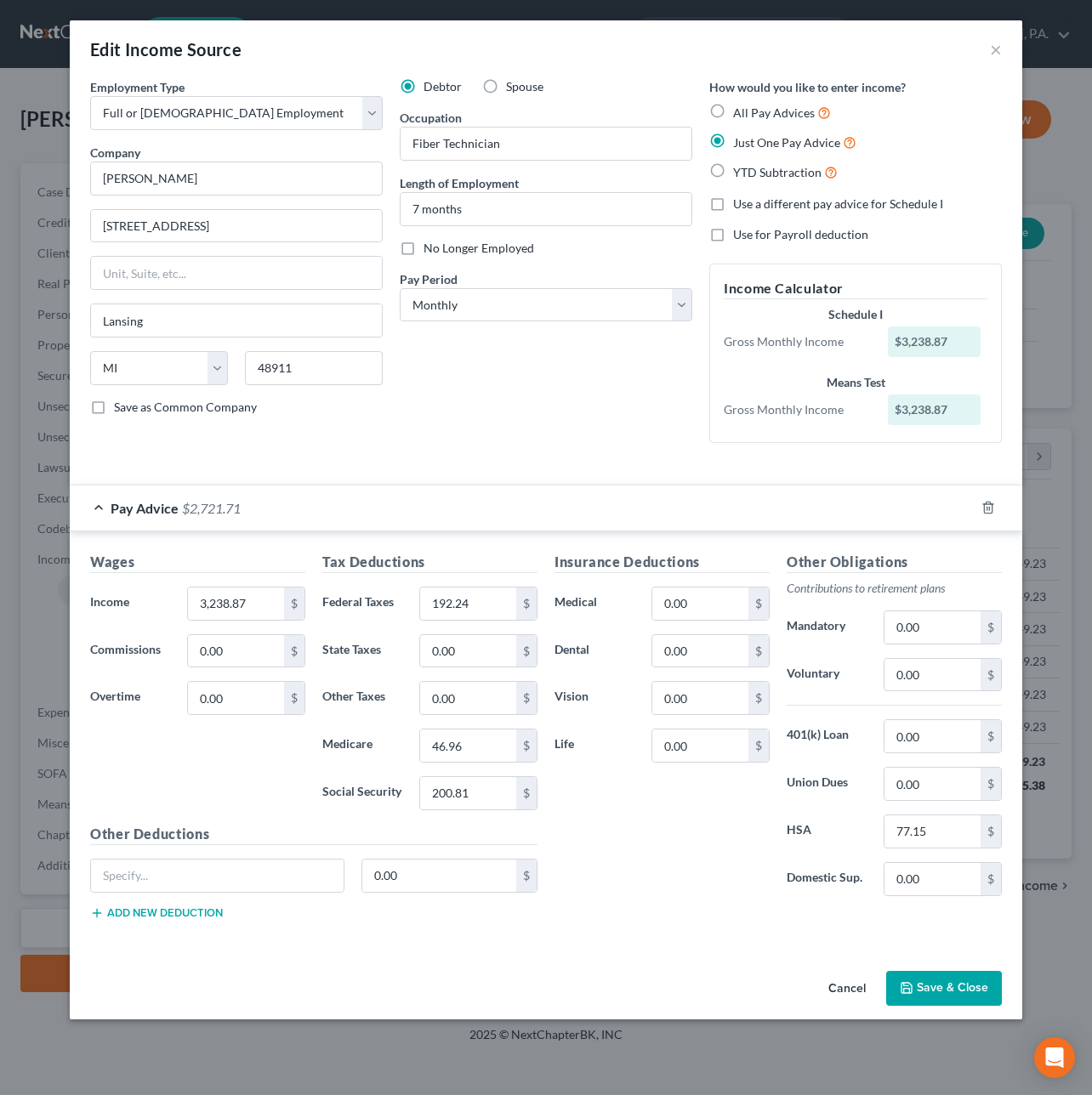
click at [936, 986] on button "Save & Close" at bounding box center [944, 988] width 116 height 36
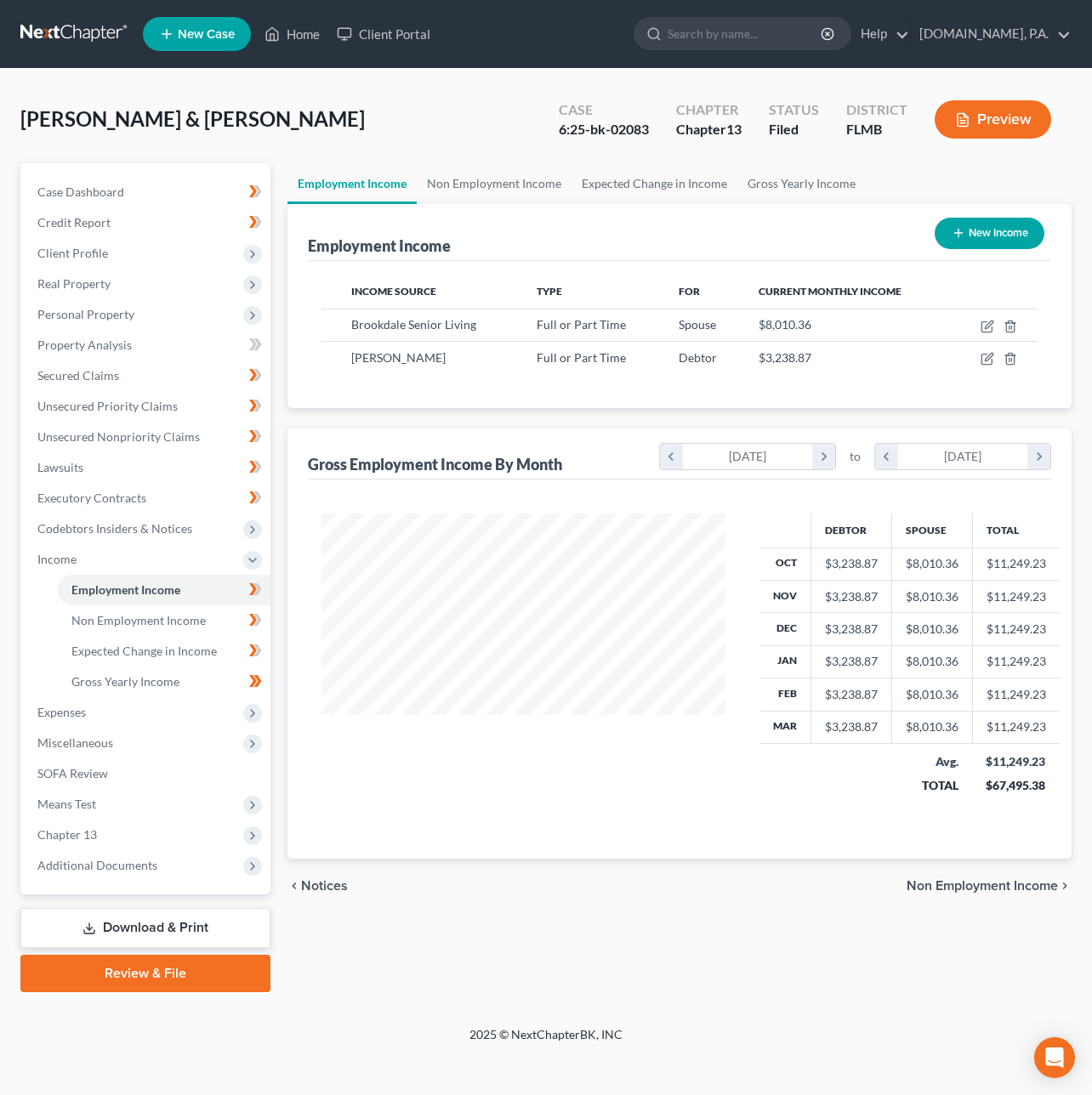
click at [1001, 134] on button "Preview" at bounding box center [993, 119] width 117 height 38
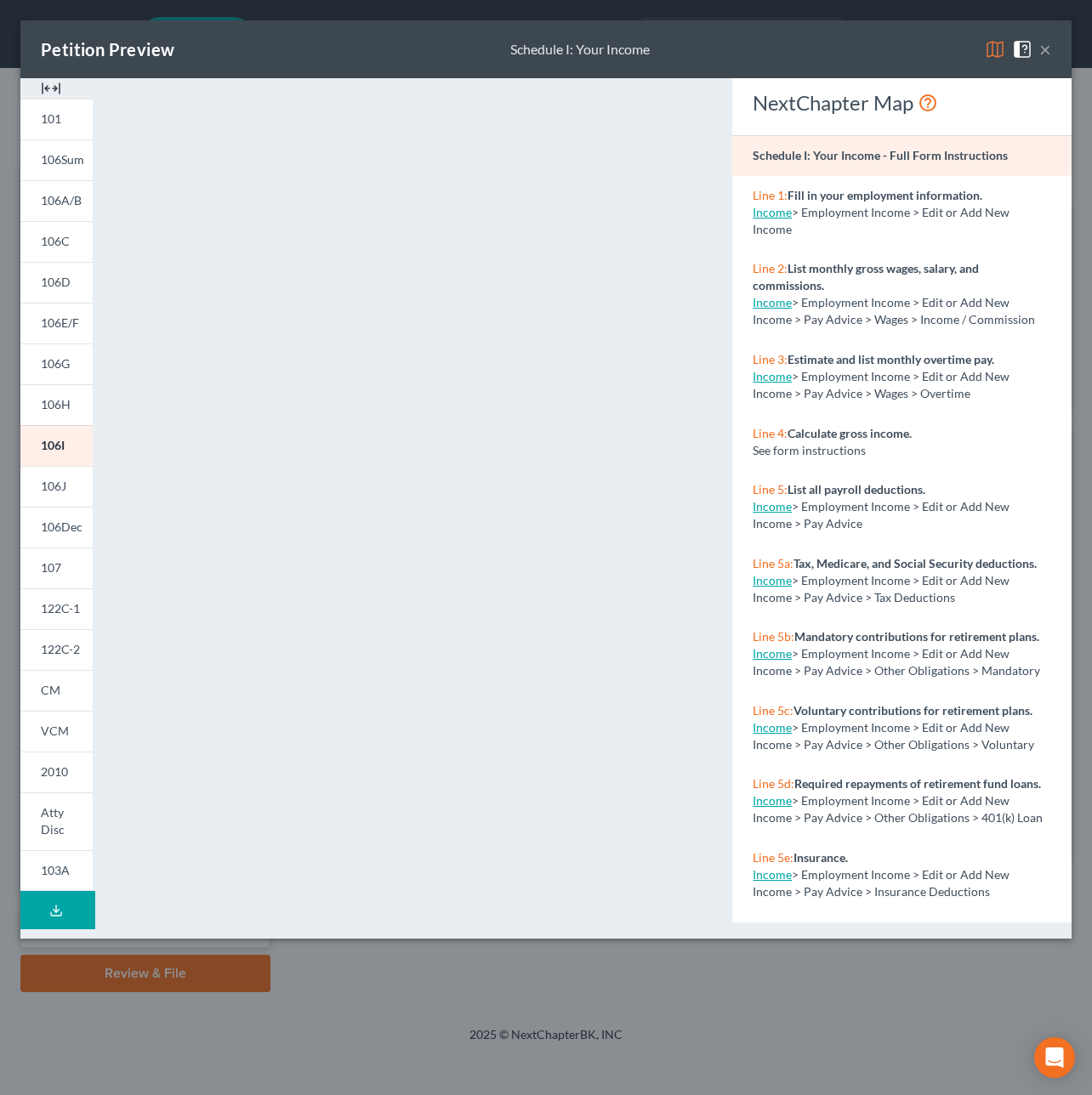
click at [1048, 45] on button "×" at bounding box center [1045, 49] width 12 height 20
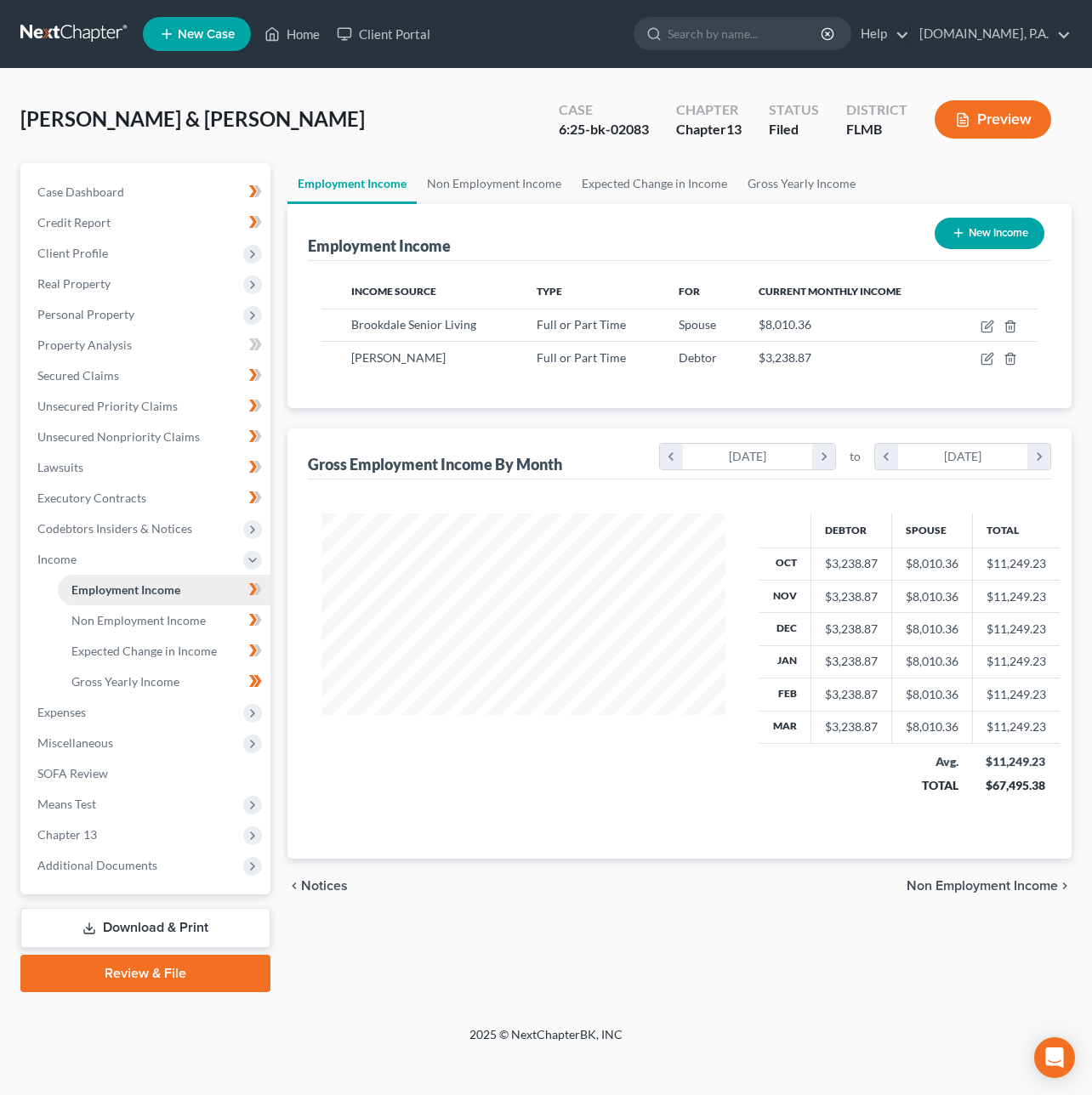
scroll to position [307, 437]
click at [186, 585] on link "Employment Income" at bounding box center [163, 590] width 212 height 31
click at [190, 616] on span "Non Employment Income" at bounding box center [138, 620] width 134 height 15
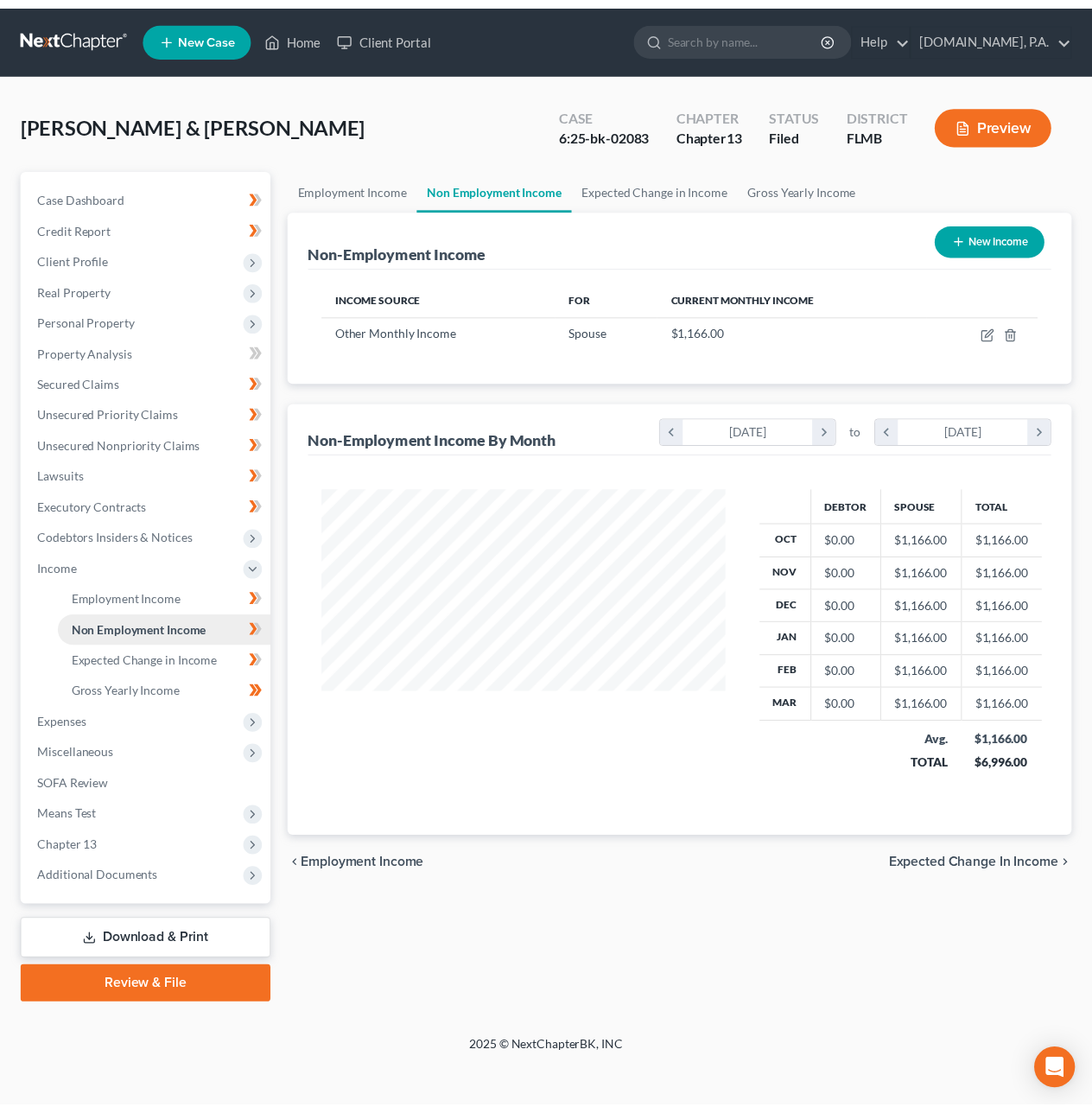
scroll to position [312, 444]
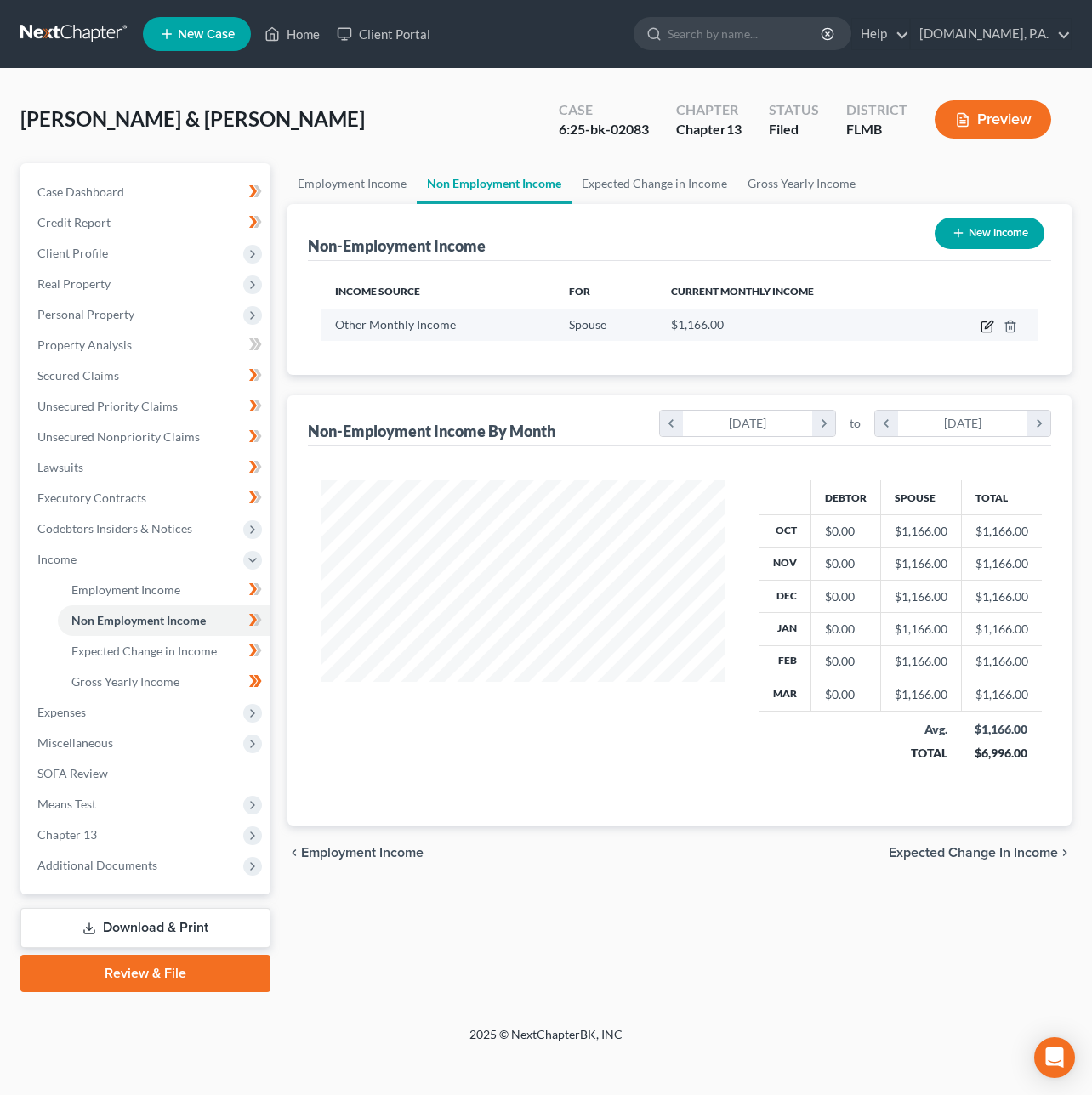
click at [987, 320] on icon "button" at bounding box center [986, 326] width 14 height 14
select select "13"
select select "0"
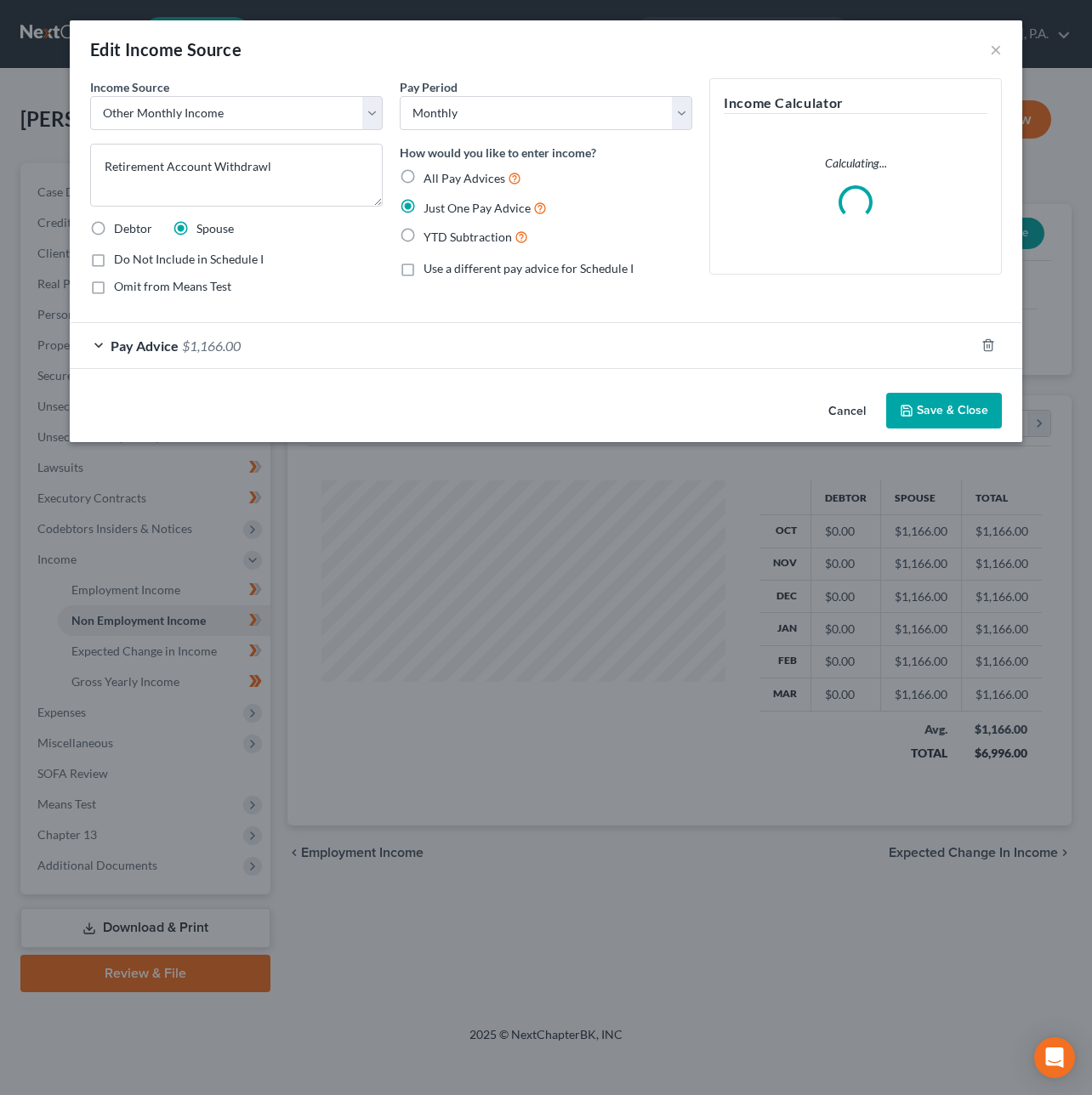
click at [498, 348] on div "Pay Advice $1,166.00" at bounding box center [522, 346] width 905 height 45
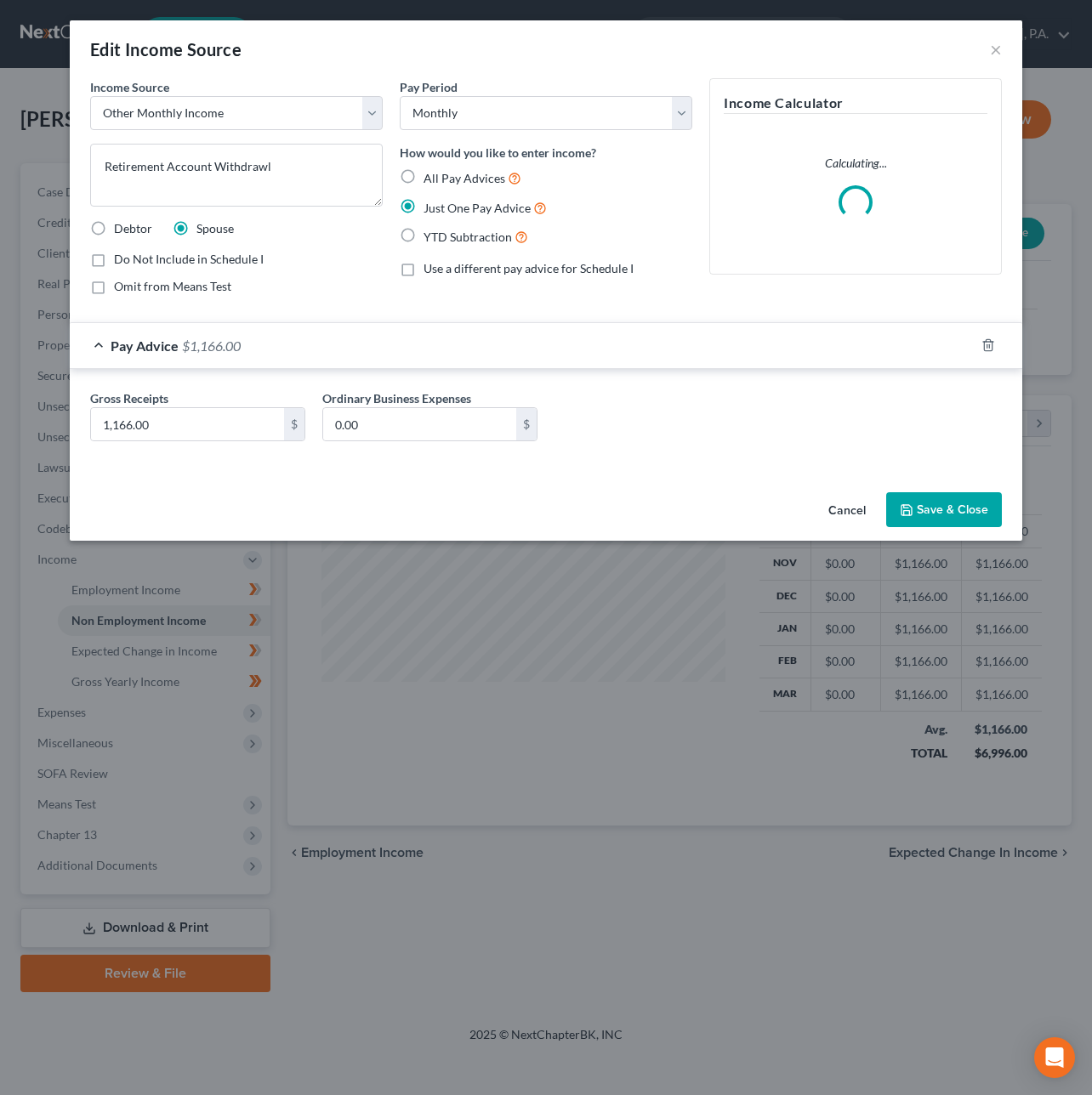
click at [498, 341] on div "Pay Advice $1,166.00" at bounding box center [522, 346] width 905 height 45
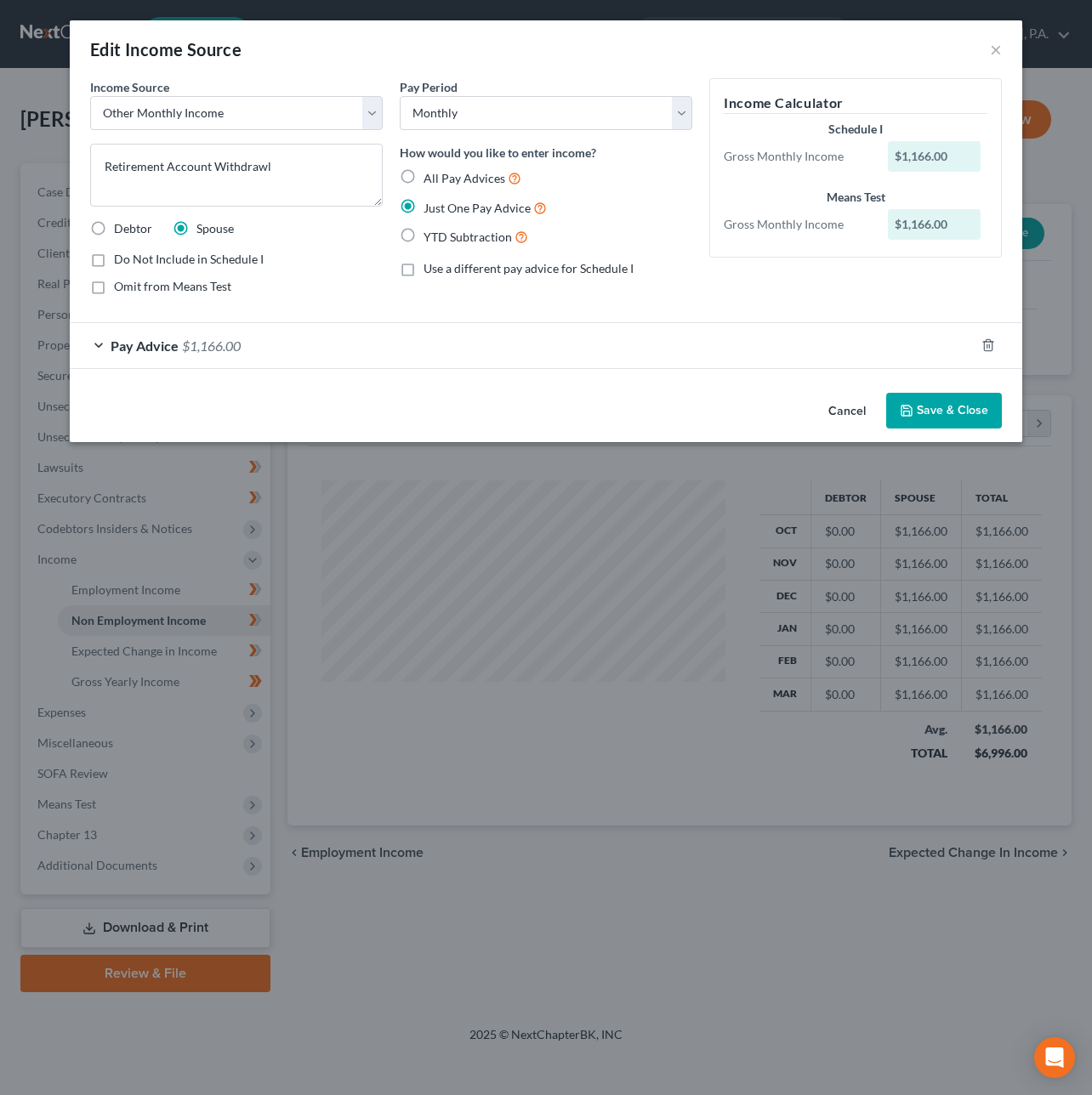
click at [929, 410] on button "Save & Close" at bounding box center [944, 411] width 116 height 36
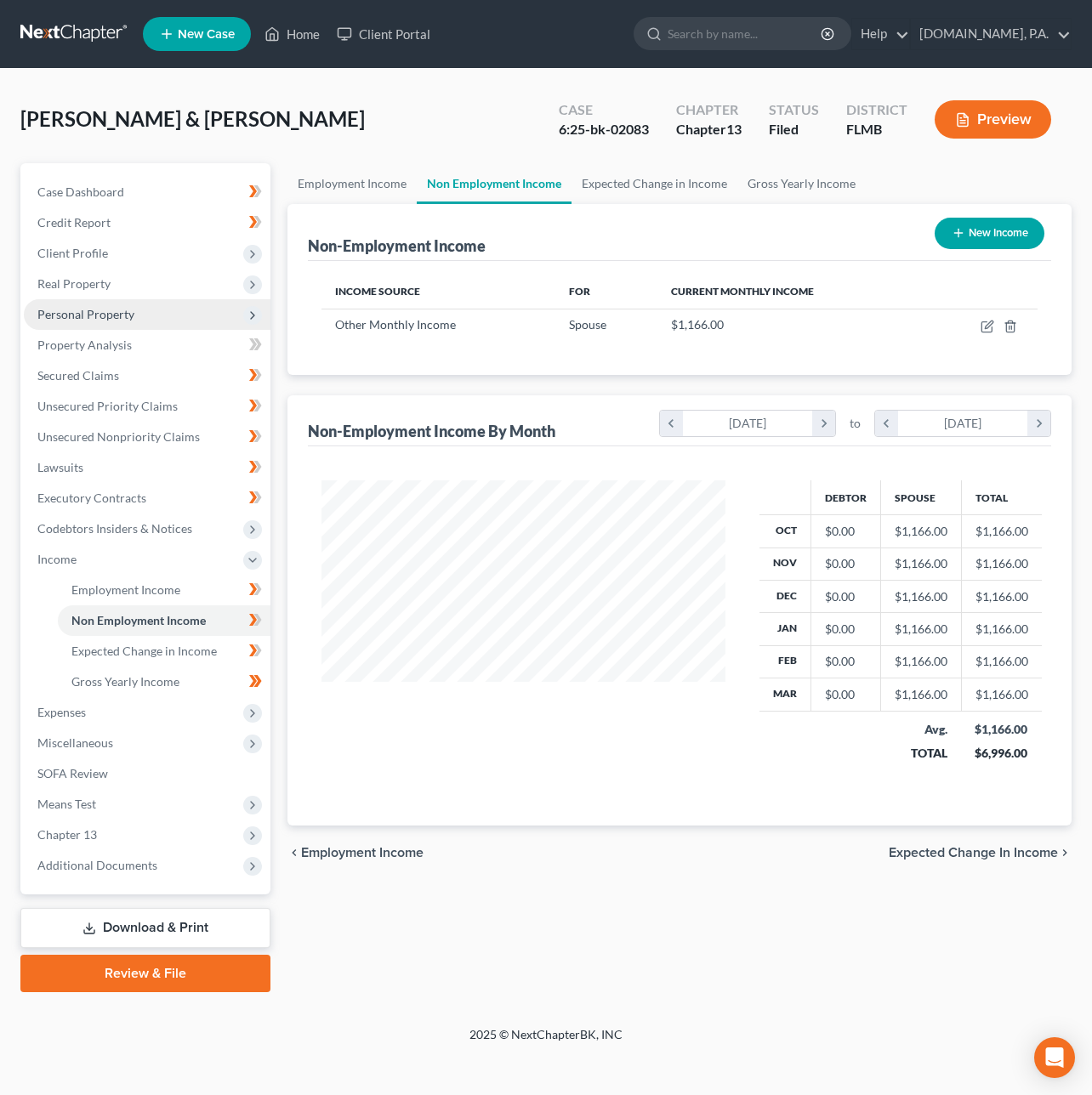
click at [96, 309] on span "Personal Property" at bounding box center [85, 314] width 97 height 15
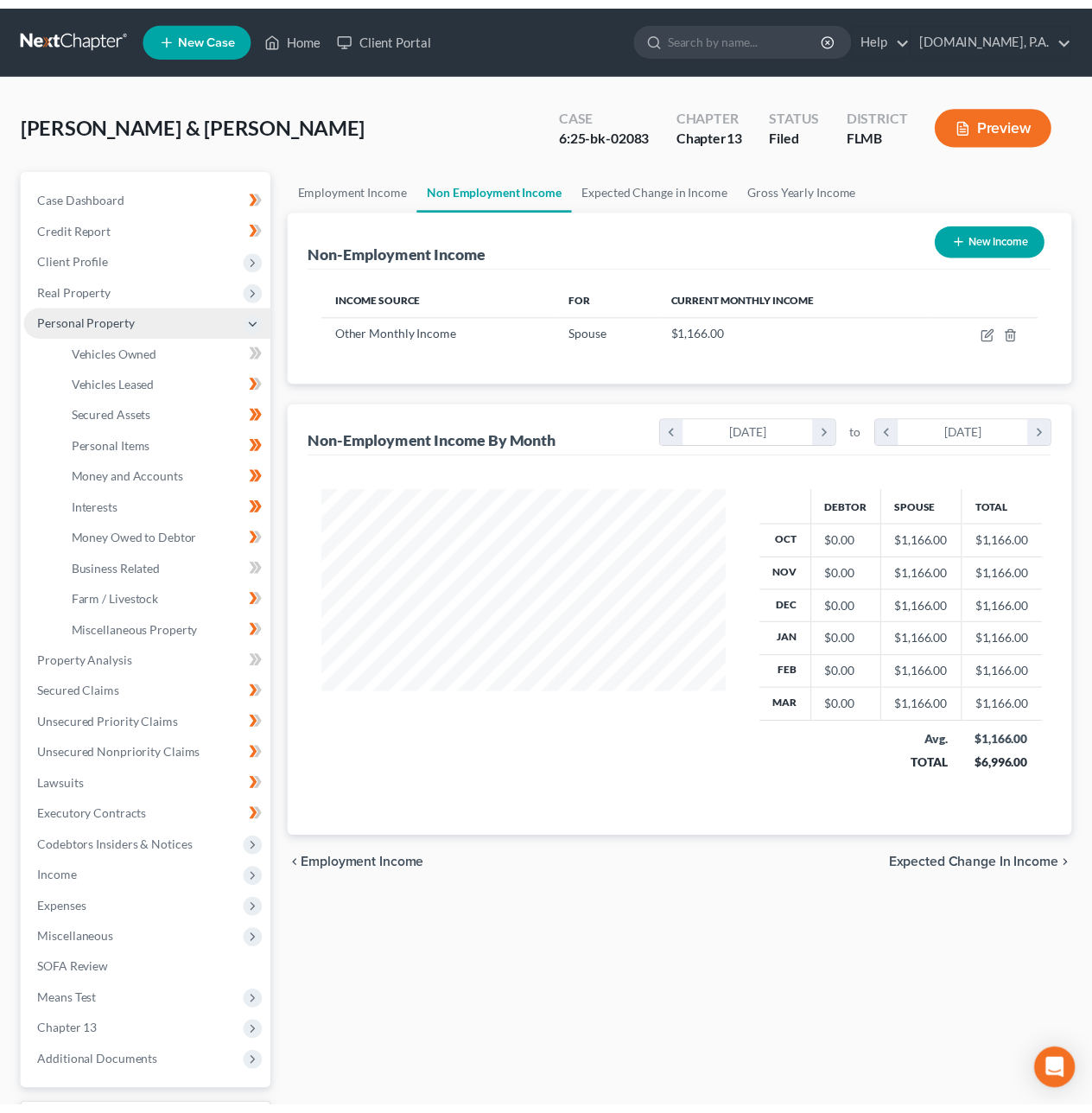
scroll to position [864042, 863705]
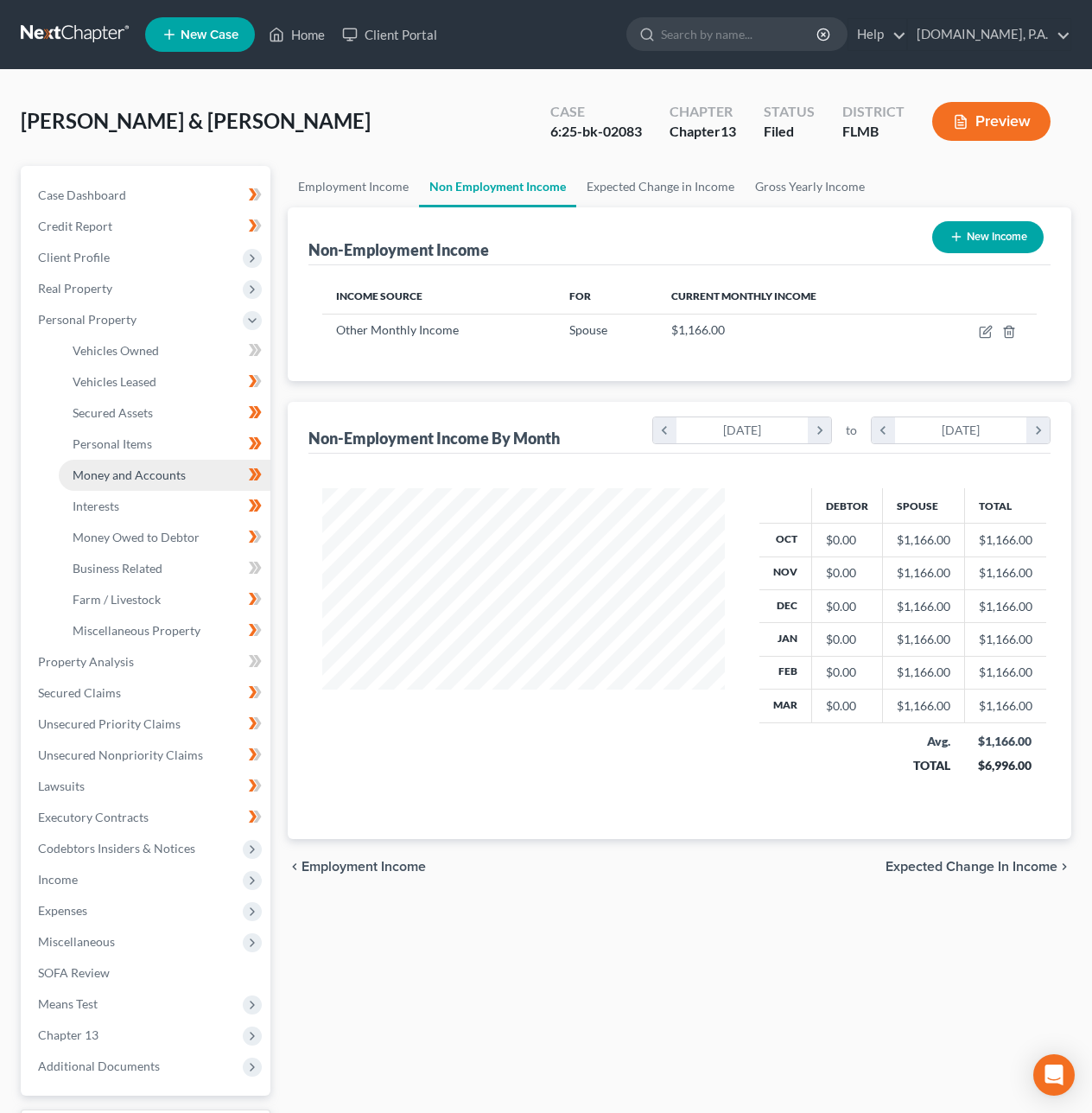
click at [158, 471] on span "Money and Accounts" at bounding box center [129, 475] width 113 height 15
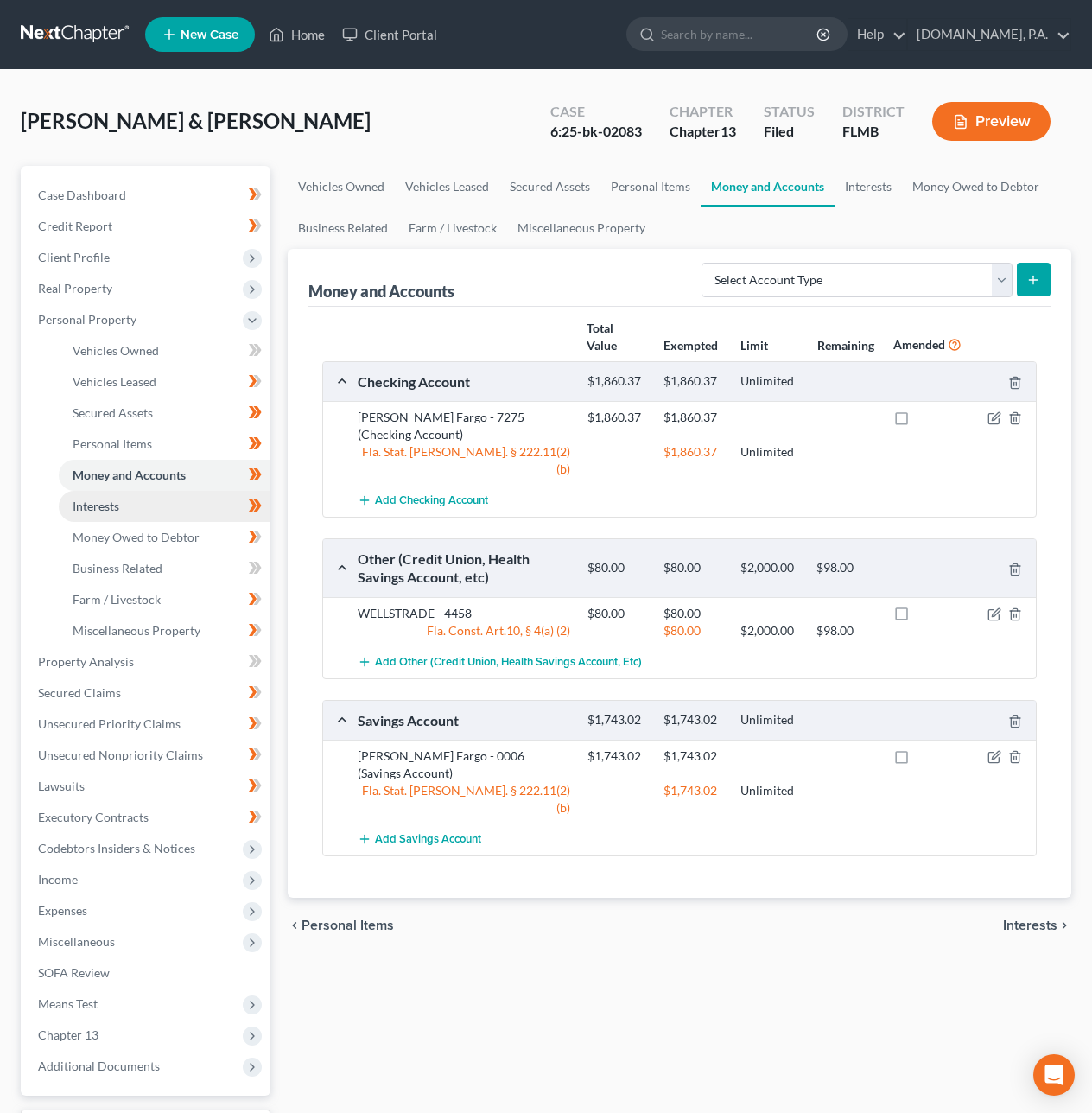
click at [184, 497] on link "Interests" at bounding box center [164, 506] width 212 height 31
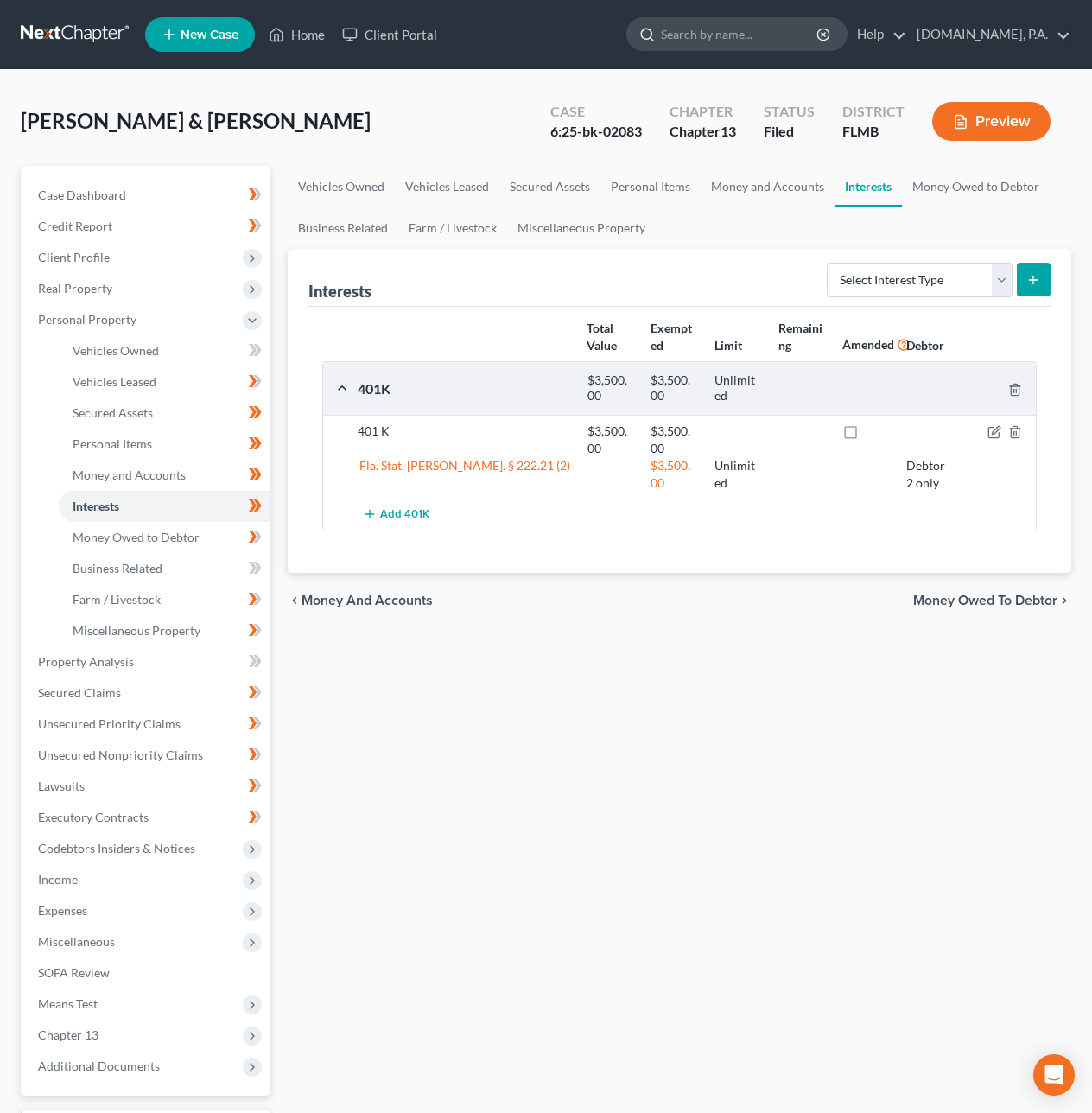
click at [683, 42] on input "search" at bounding box center [741, 34] width 158 height 32
click at [65, 26] on link at bounding box center [75, 34] width 110 height 31
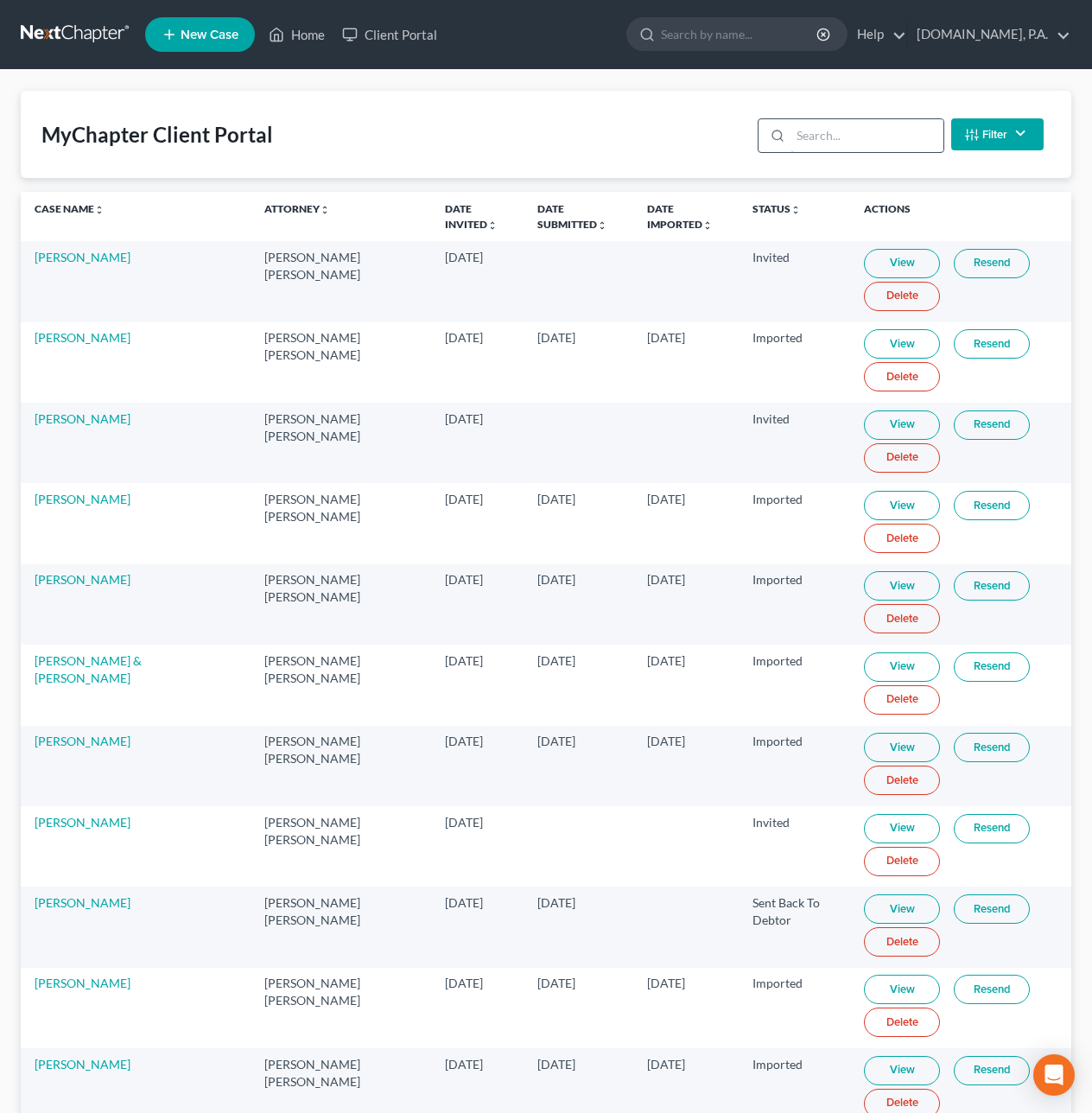
click at [809, 142] on input "search" at bounding box center [867, 136] width 153 height 33
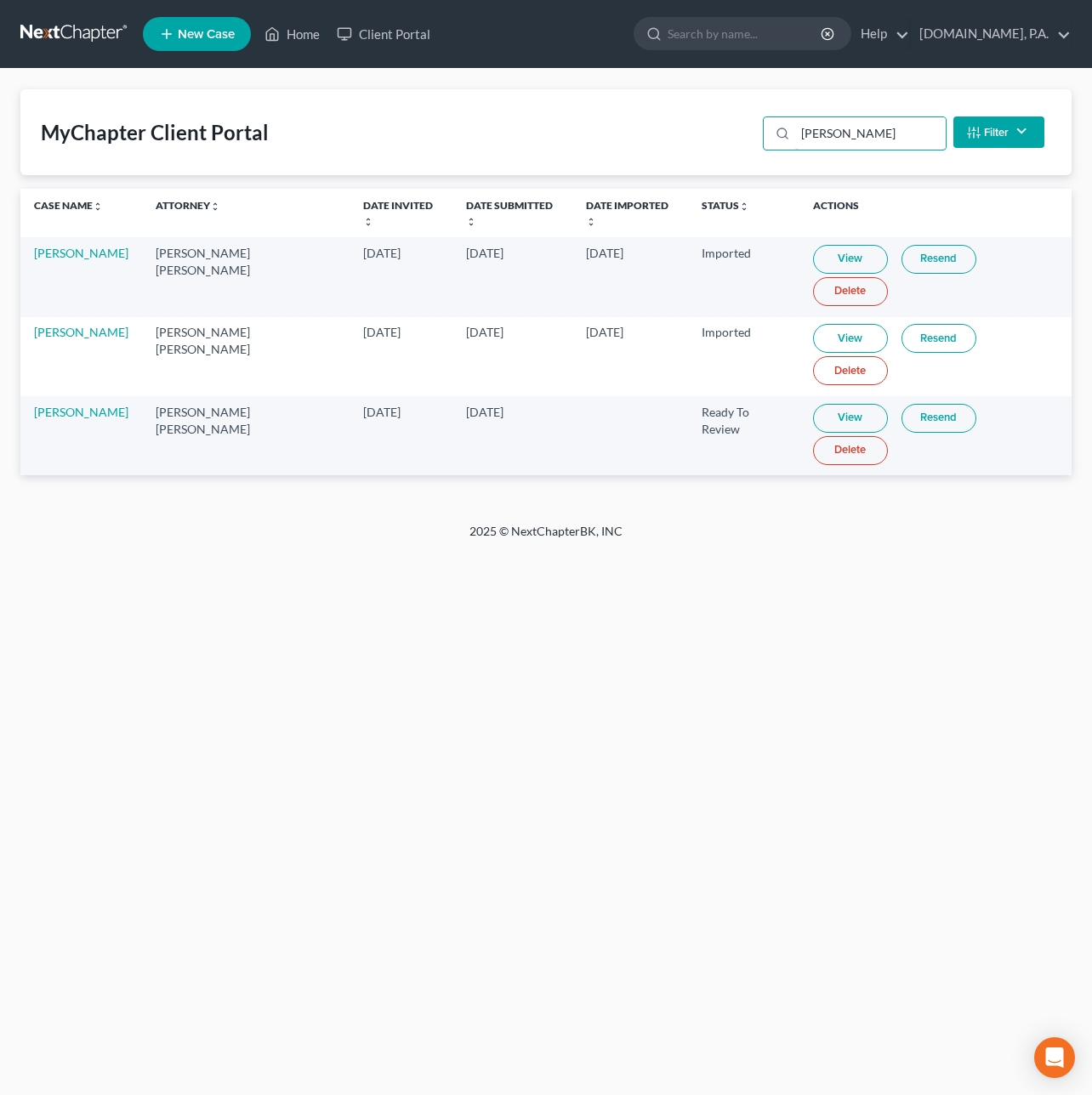
type input "jones"
click at [840, 404] on link "View" at bounding box center [850, 418] width 75 height 29
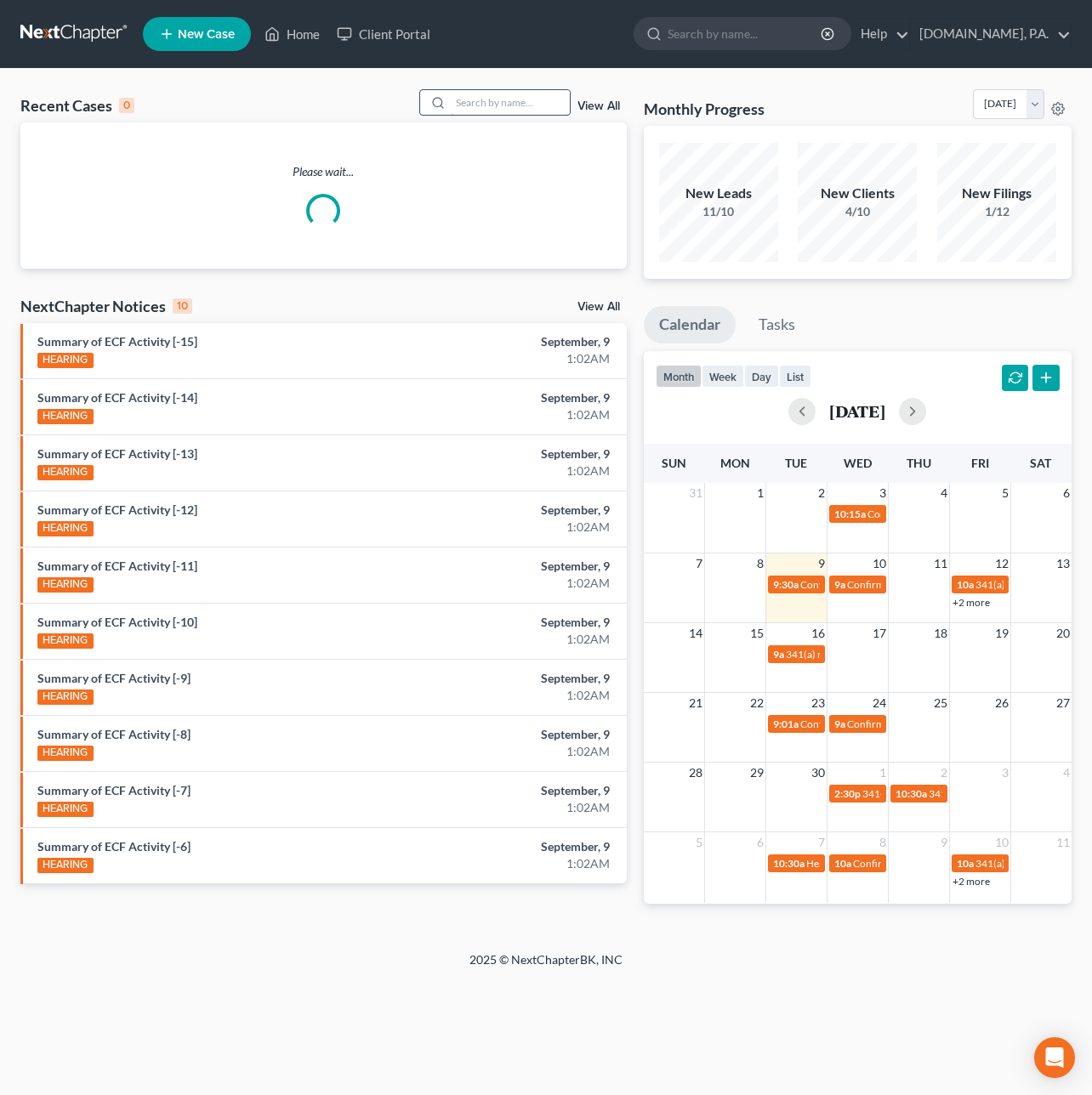
click at [514, 103] on input "search" at bounding box center [510, 102] width 119 height 25
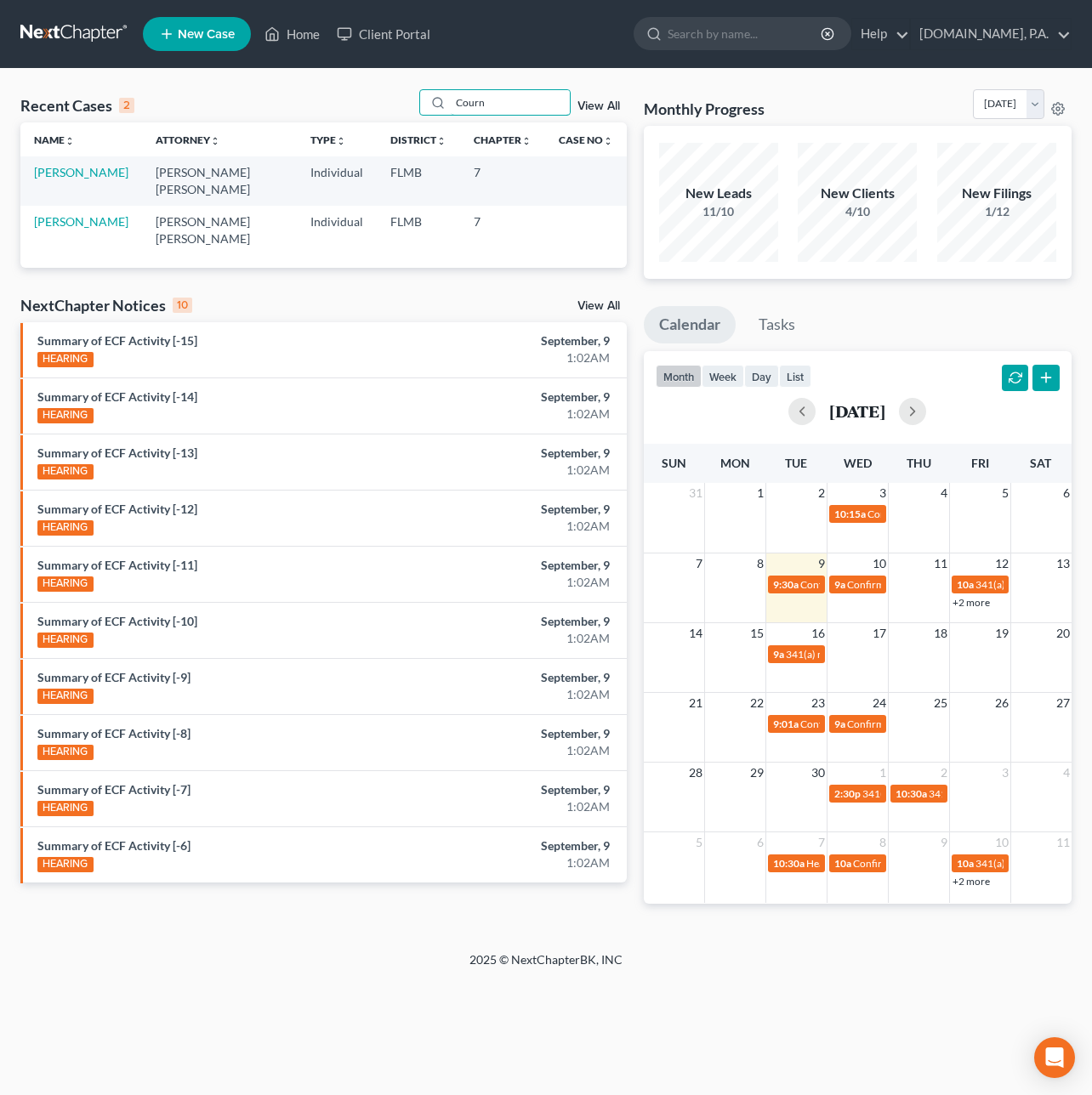
type input "Courn"
click at [57, 213] on td "Cournoyer, Robin" at bounding box center [81, 230] width 121 height 48
click at [61, 214] on link "Cournoyer, Robin" at bounding box center [82, 222] width 95 height 15
